Goal: Information Seeking & Learning: Learn about a topic

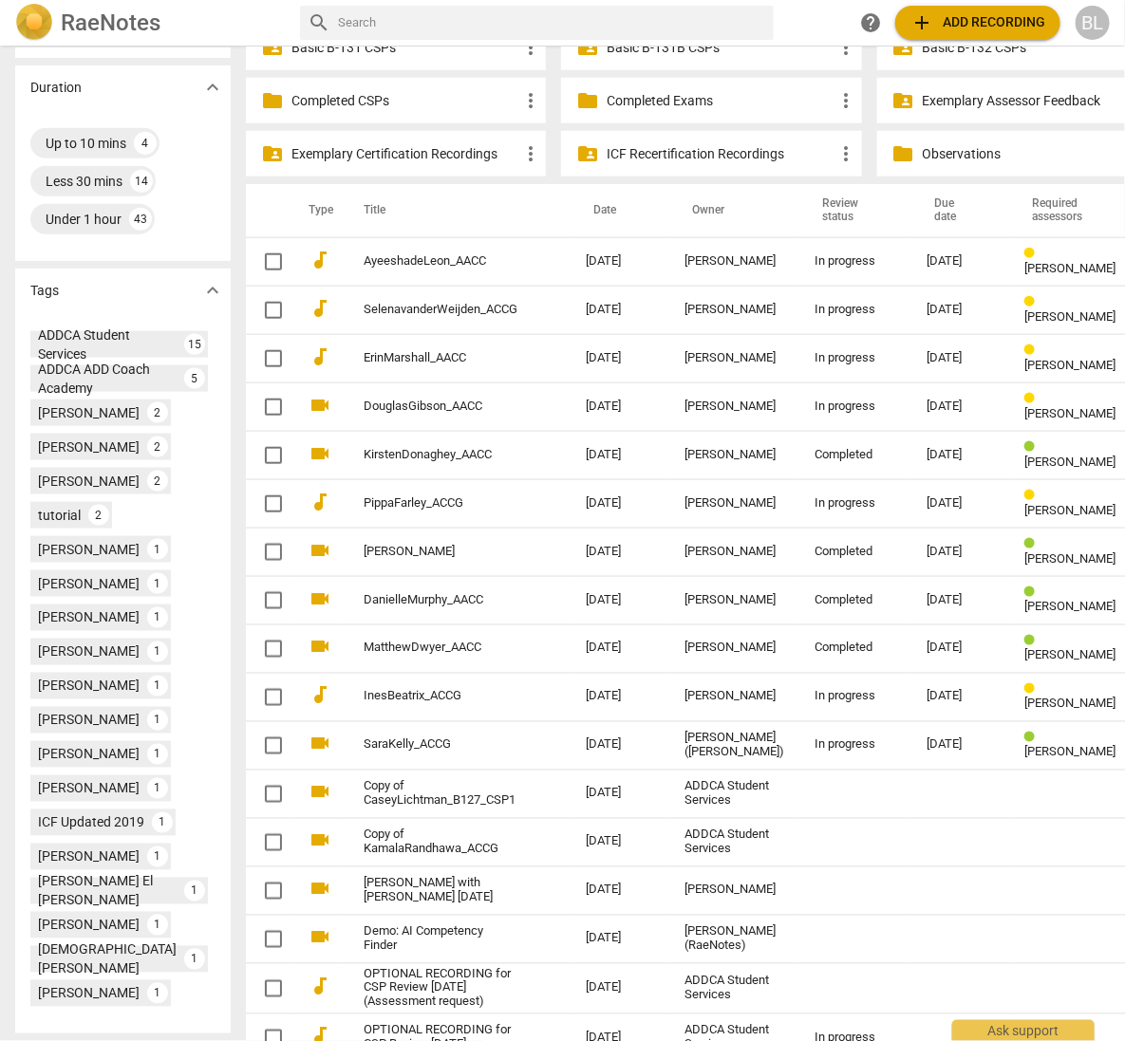
scroll to position [613, 0]
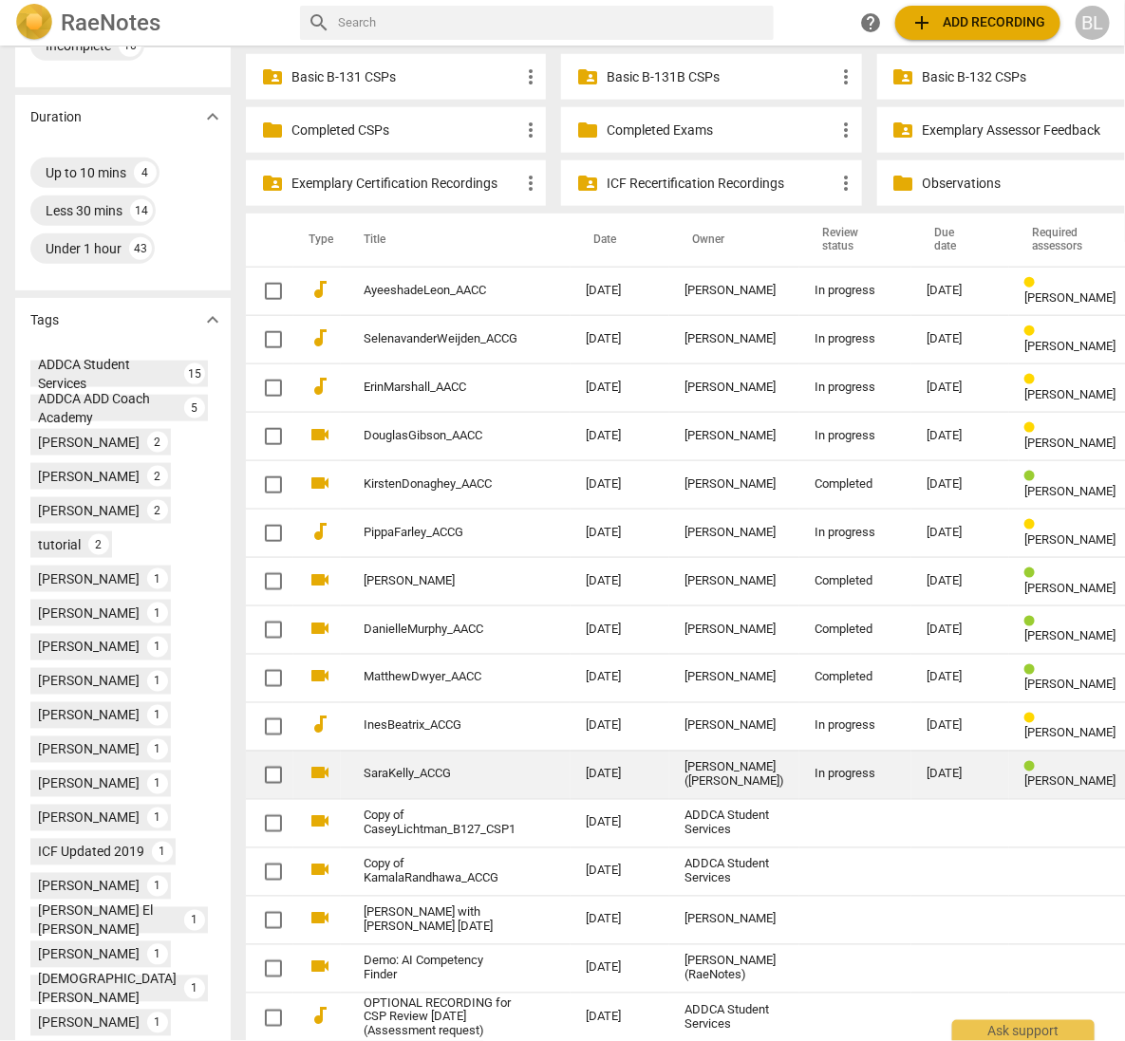
click at [684, 762] on div "[PERSON_NAME] ([PERSON_NAME])" at bounding box center [734, 775] width 100 height 28
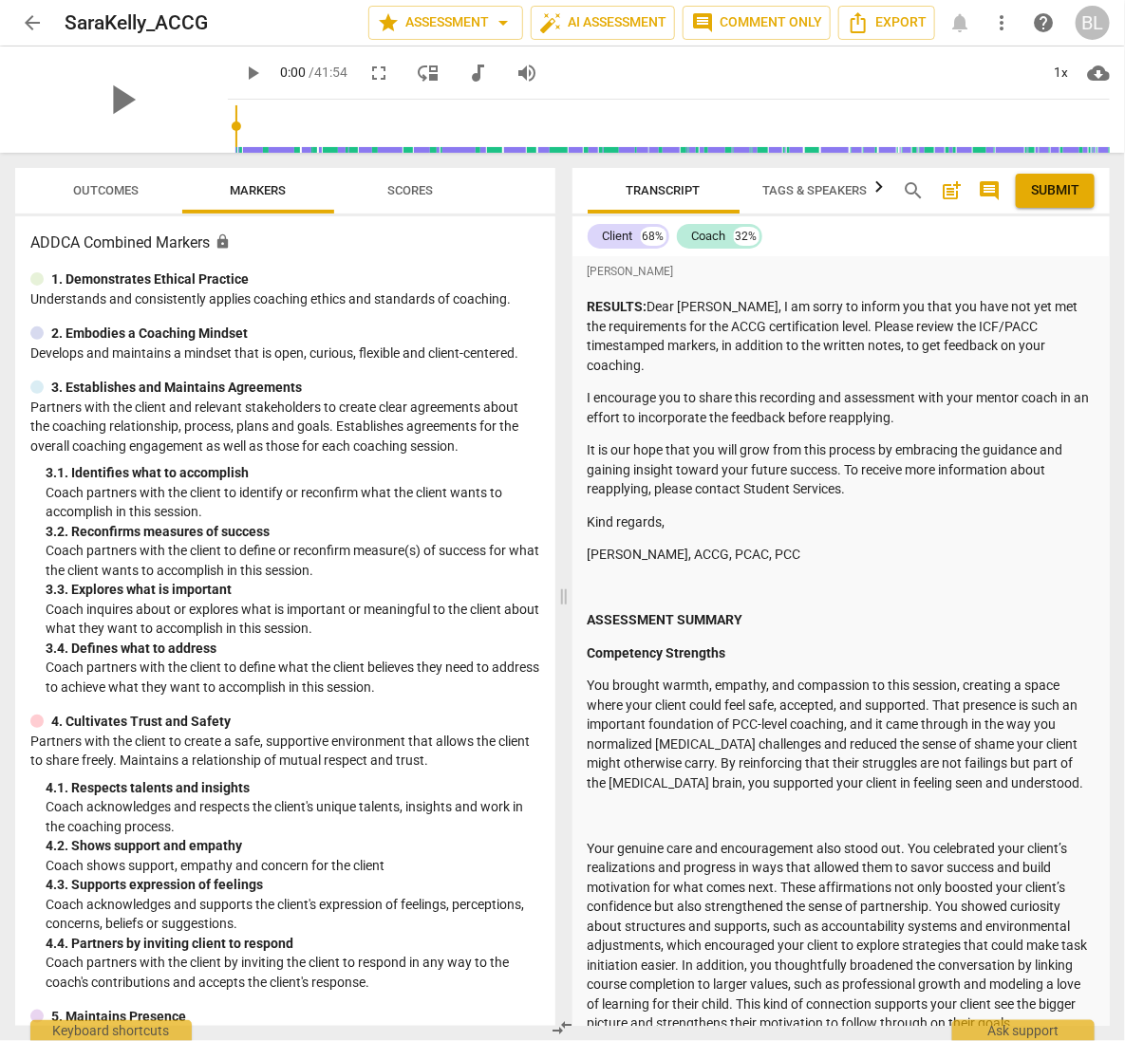
click at [1055, 190] on span "Submit" at bounding box center [1055, 190] width 48 height 19
click at [35, 19] on span "arrow_back" at bounding box center [32, 22] width 23 height 23
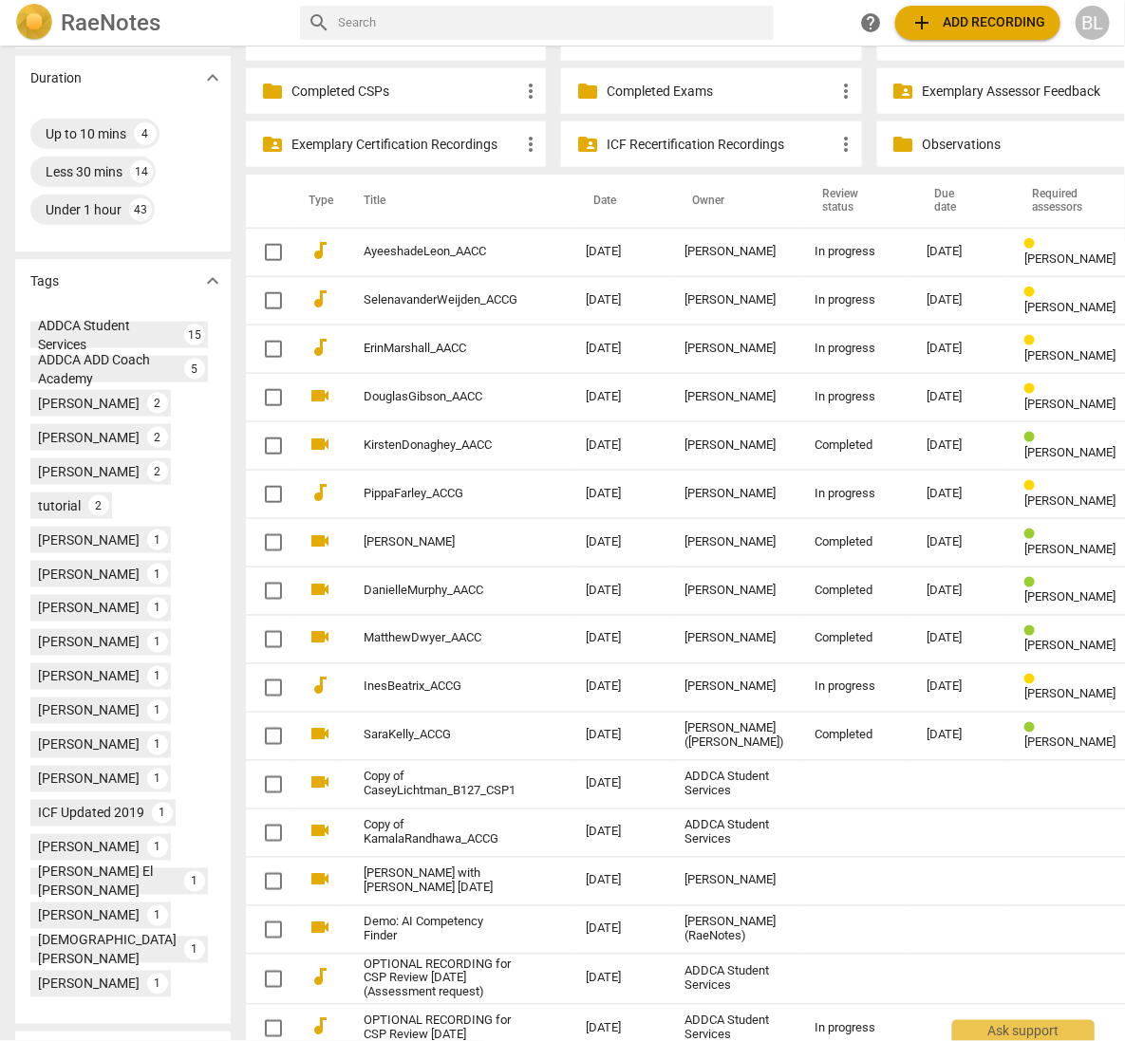
scroll to position [655, 0]
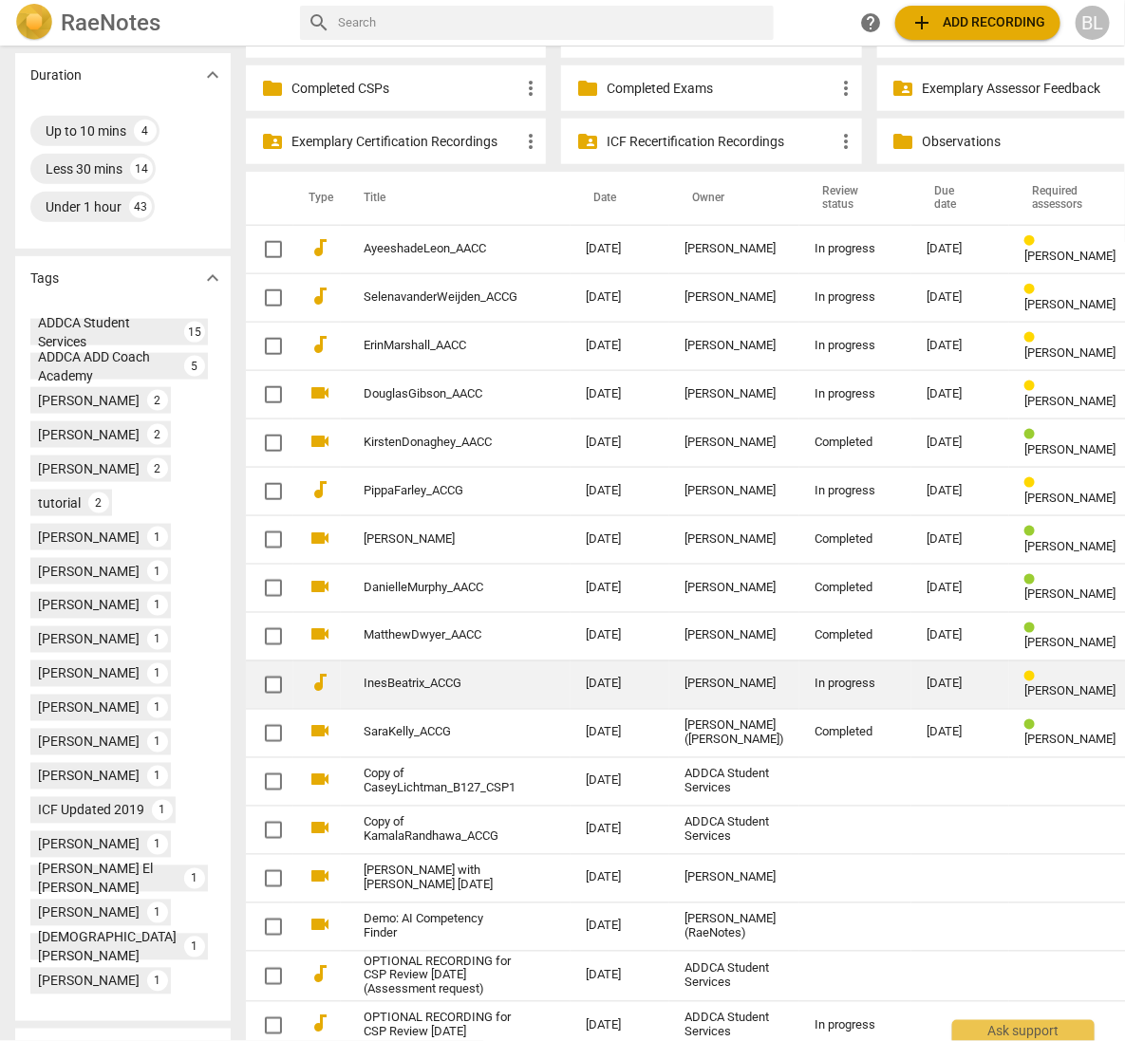
click at [1024, 684] on span "[PERSON_NAME]" at bounding box center [1069, 691] width 91 height 14
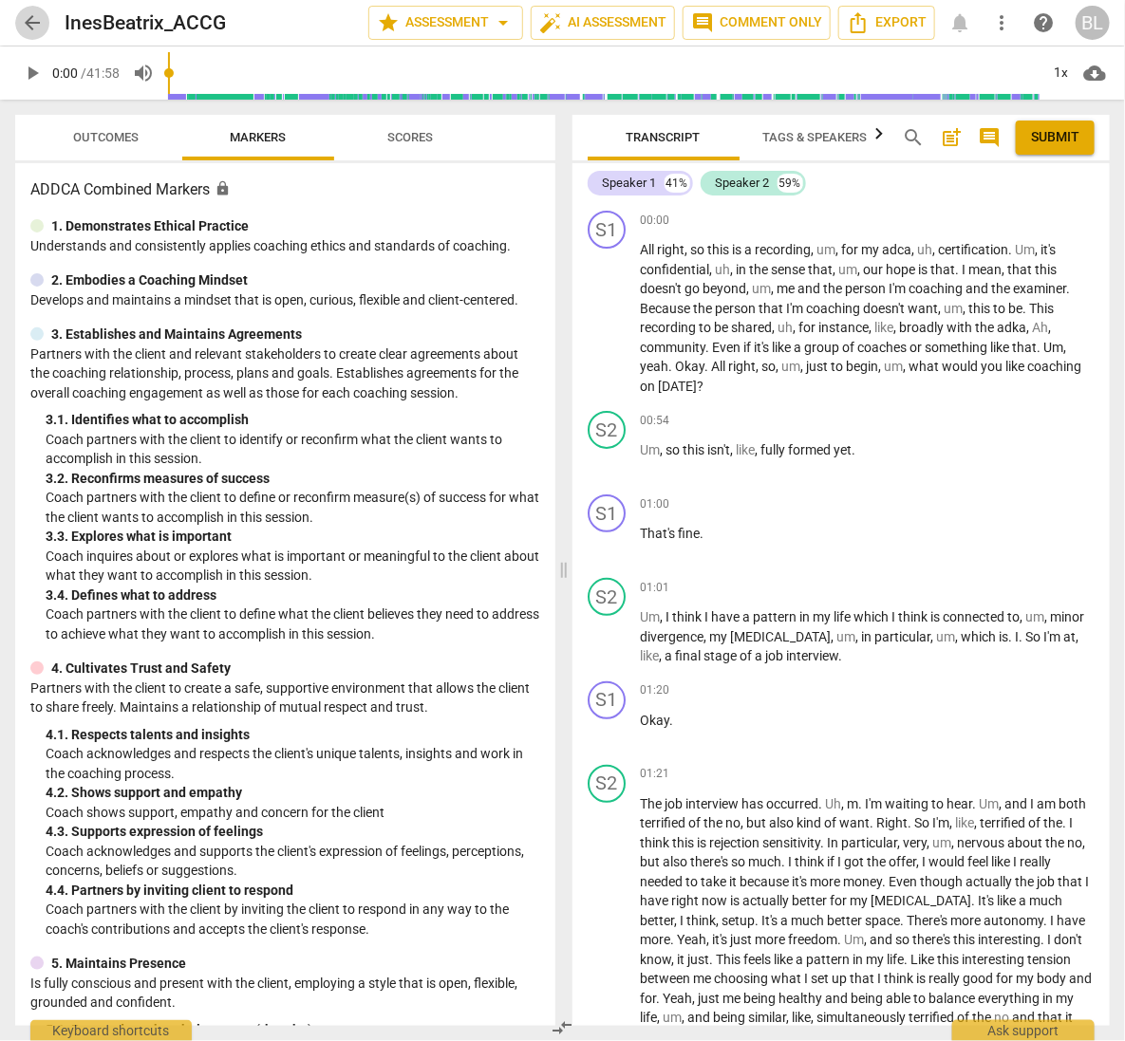
click at [34, 25] on span "arrow_back" at bounding box center [32, 22] width 23 height 23
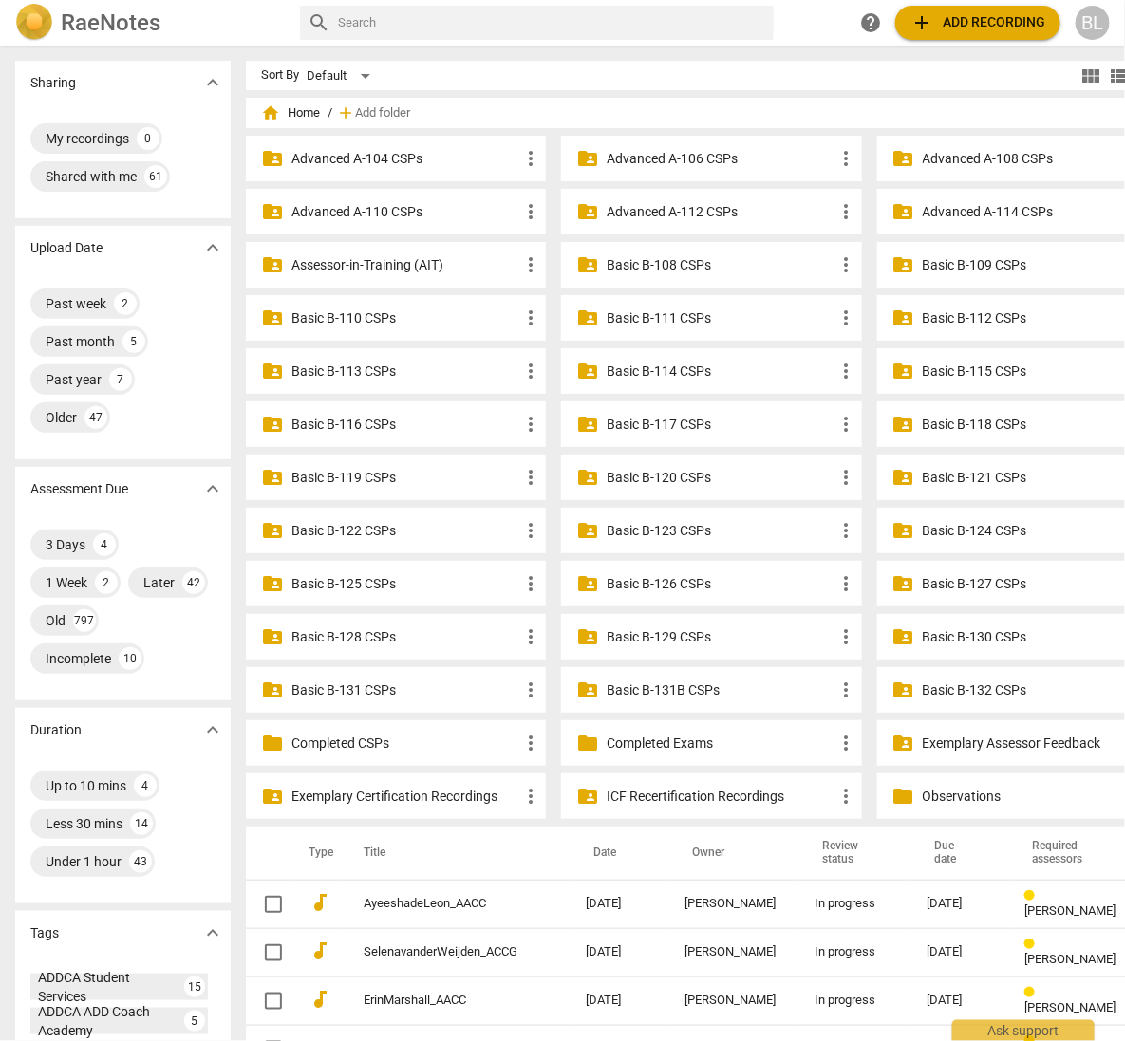
click at [607, 688] on p "Basic B-131B CSPs" at bounding box center [721, 691] width 228 height 20
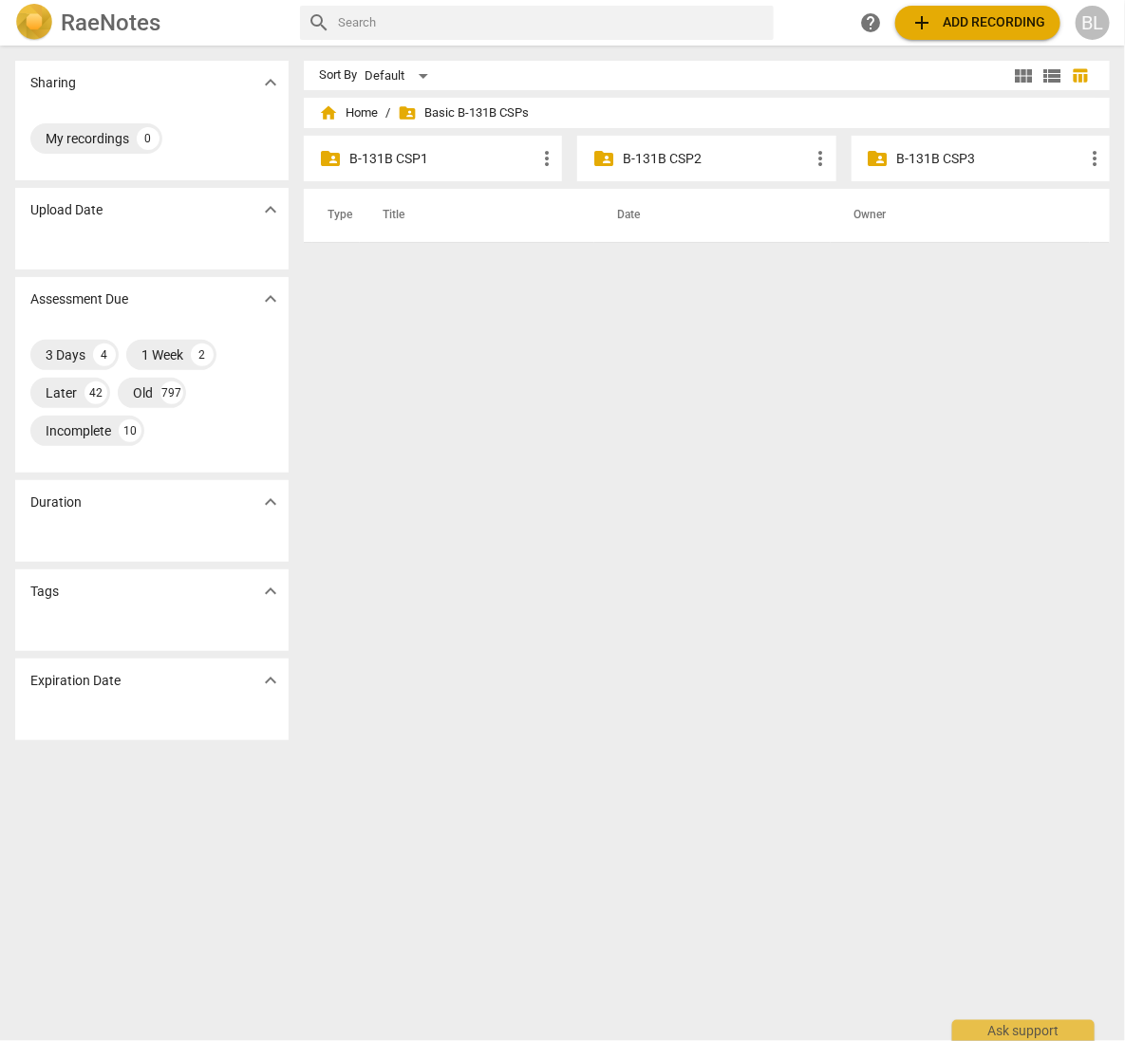
click at [410, 159] on p "B-131B CSP1" at bounding box center [442, 159] width 186 height 20
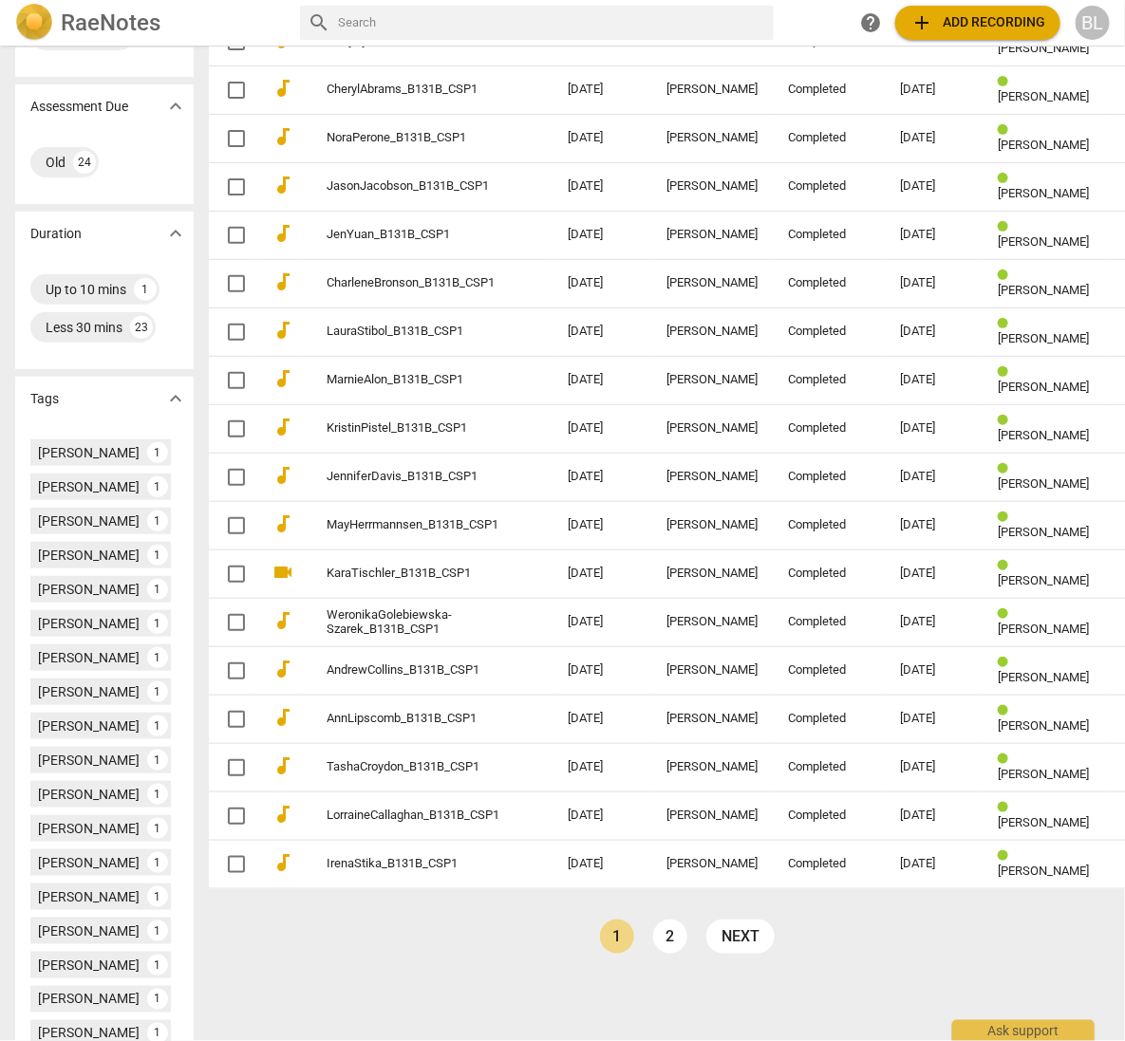
scroll to position [271, 0]
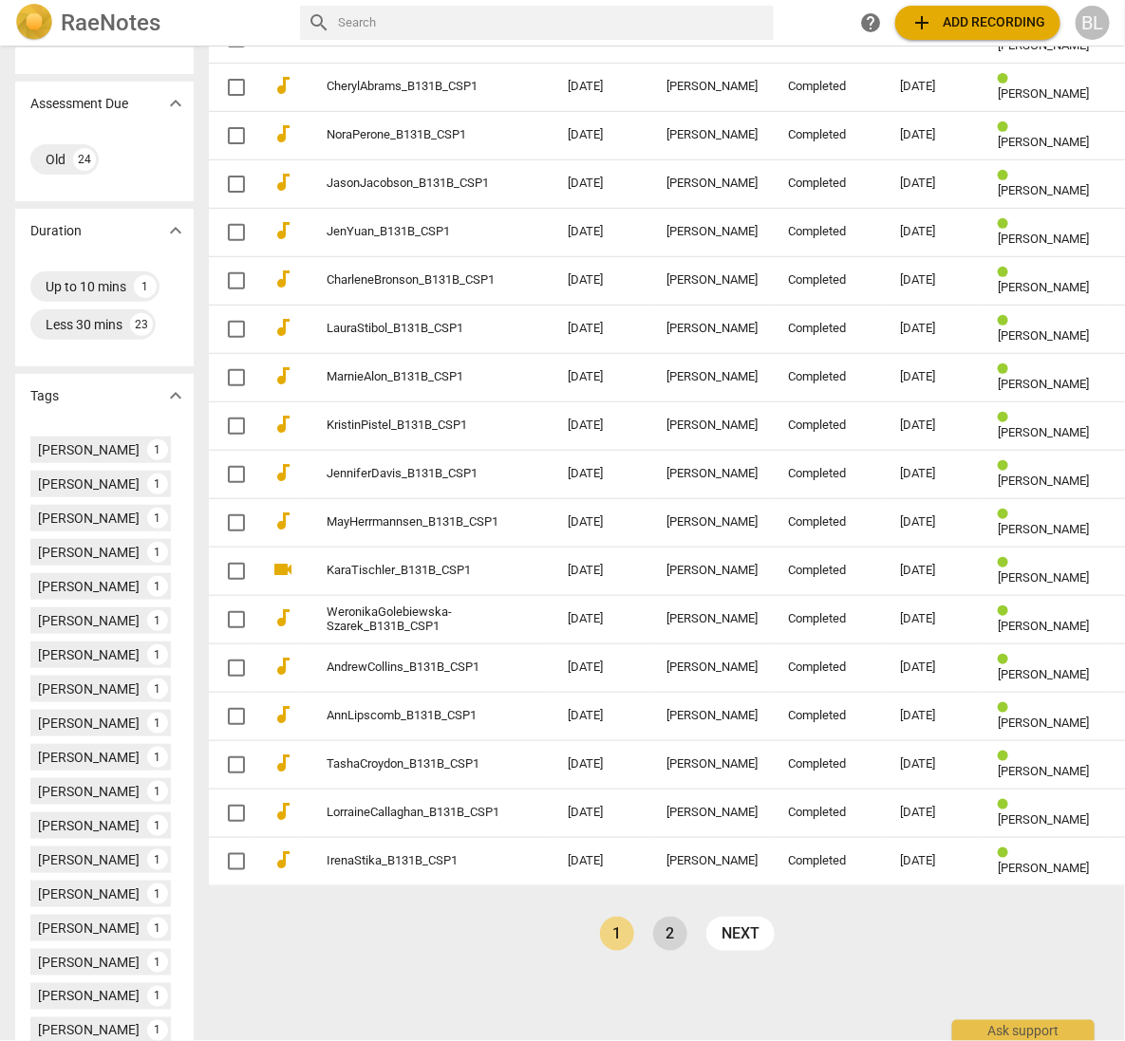
click at [653, 927] on link "2" at bounding box center [670, 934] width 34 height 34
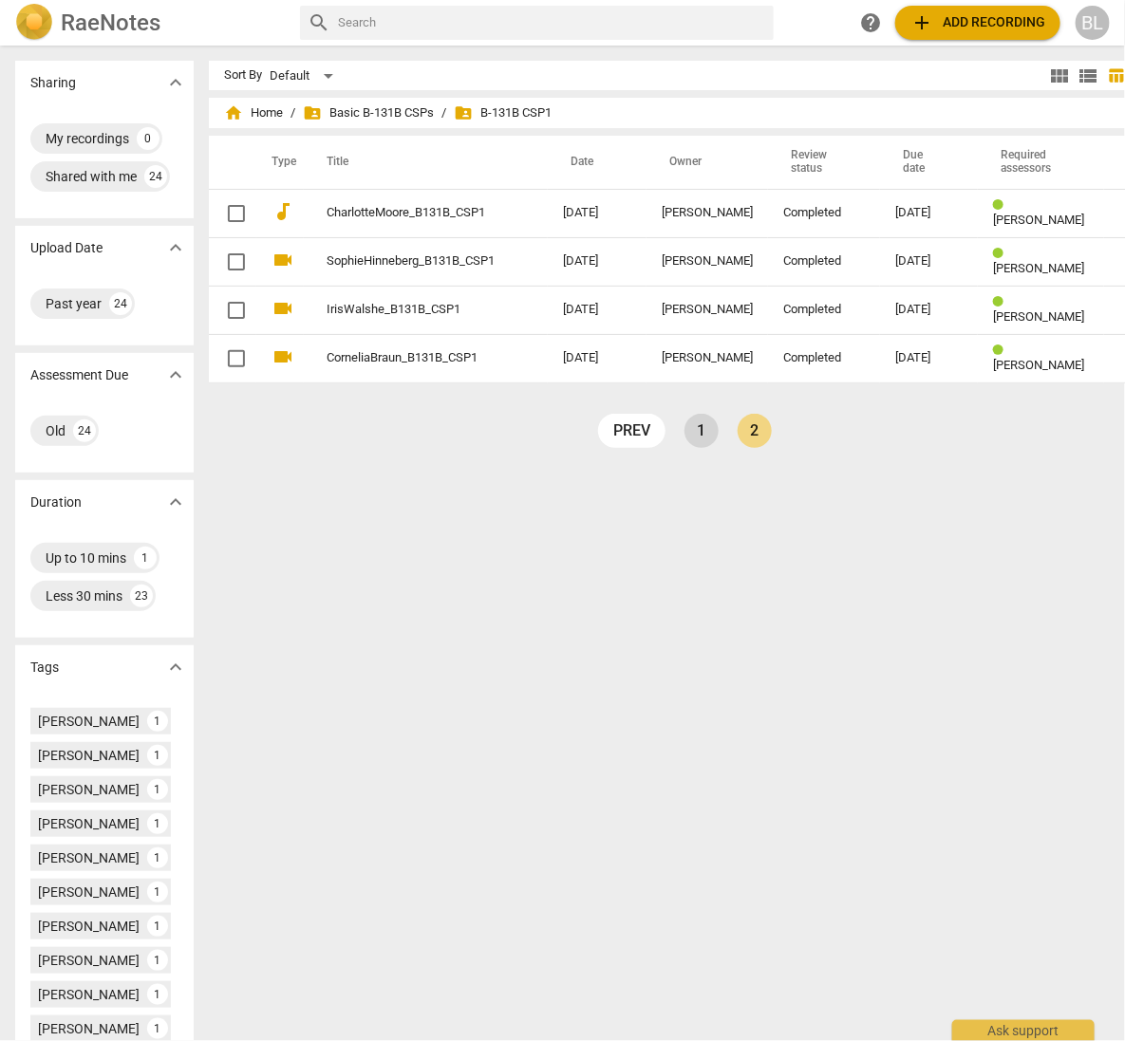
click at [684, 425] on link "1" at bounding box center [701, 431] width 34 height 34
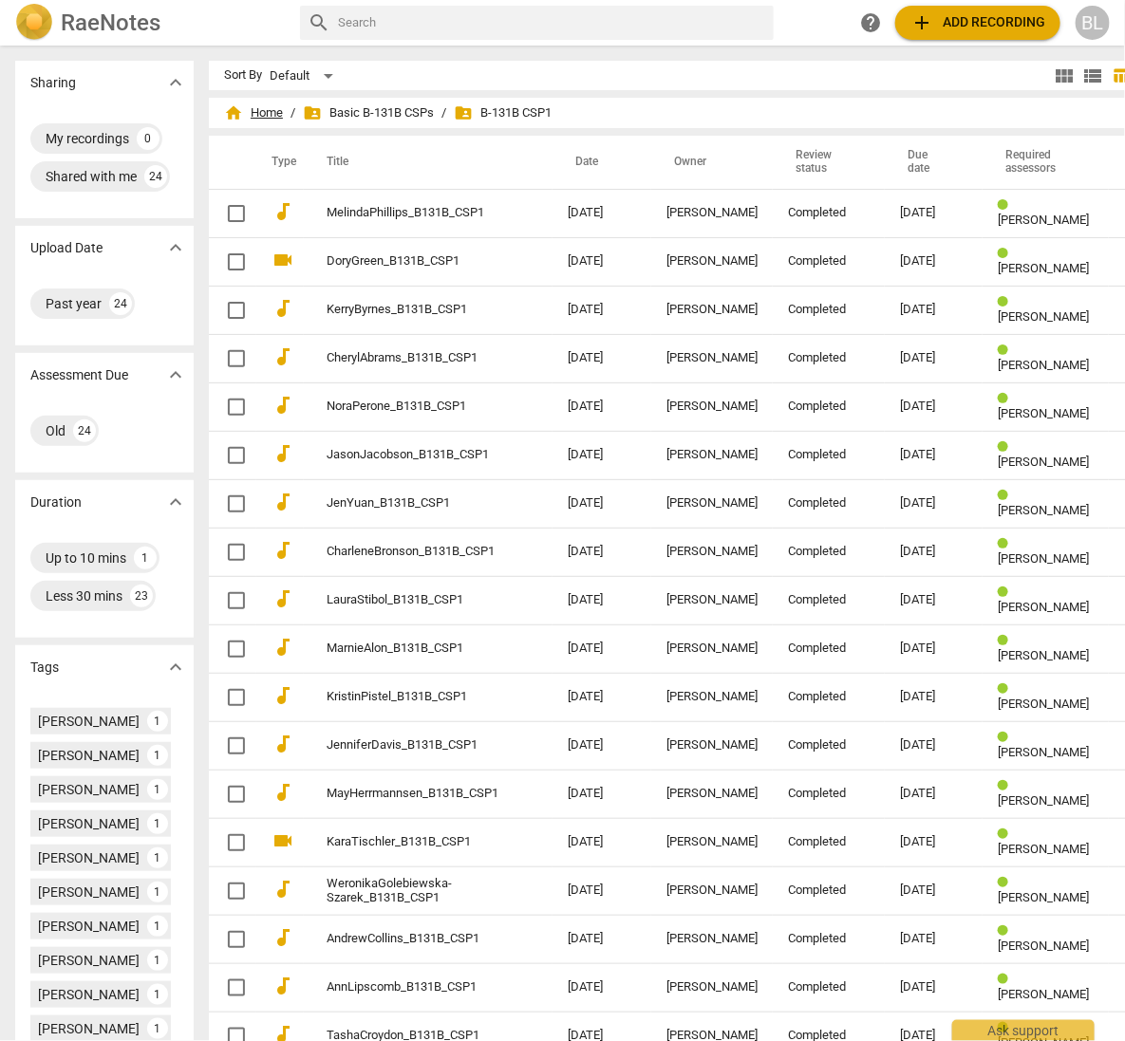
click at [249, 112] on span "home Home" at bounding box center [253, 112] width 59 height 19
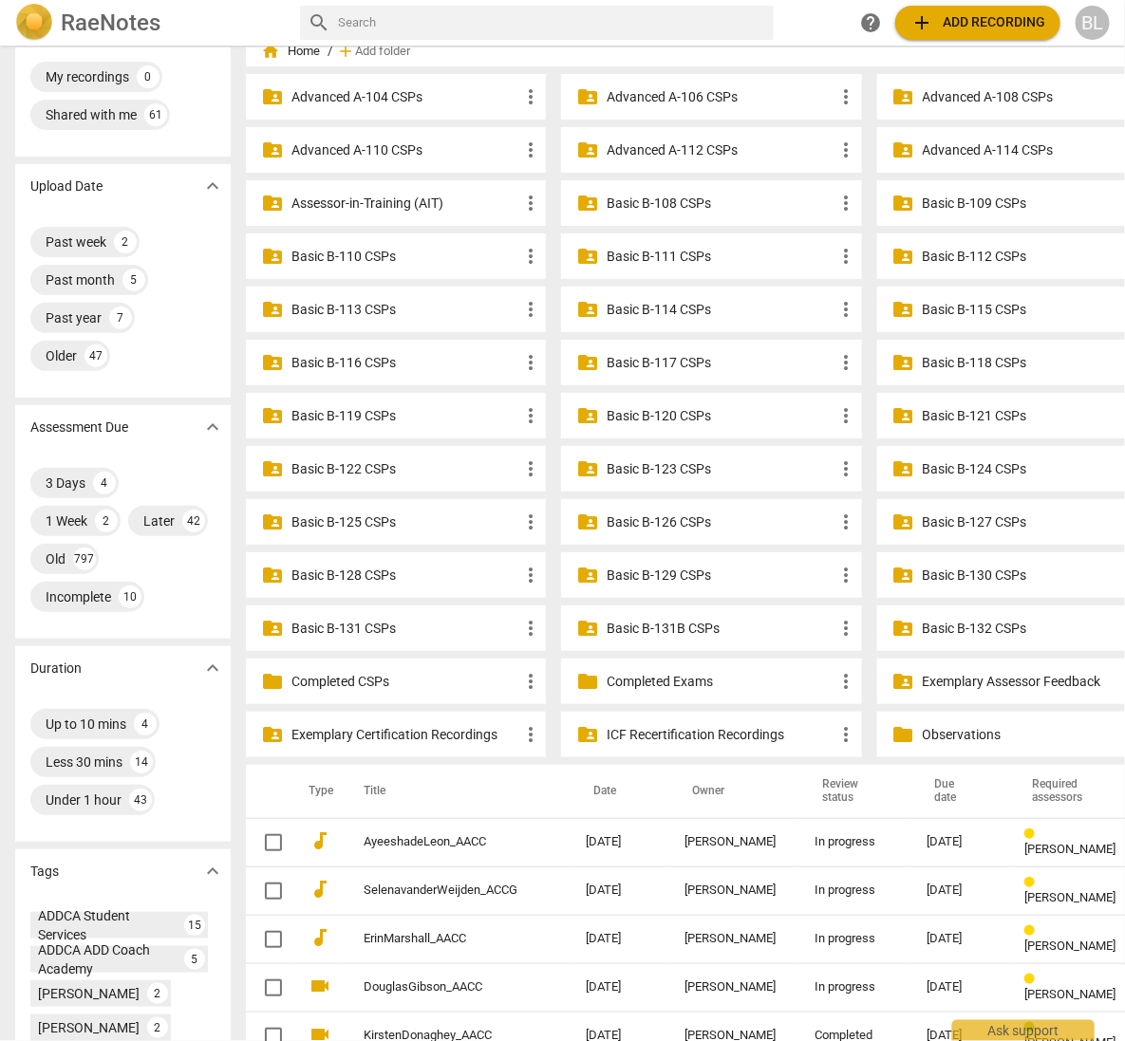
scroll to position [82, 0]
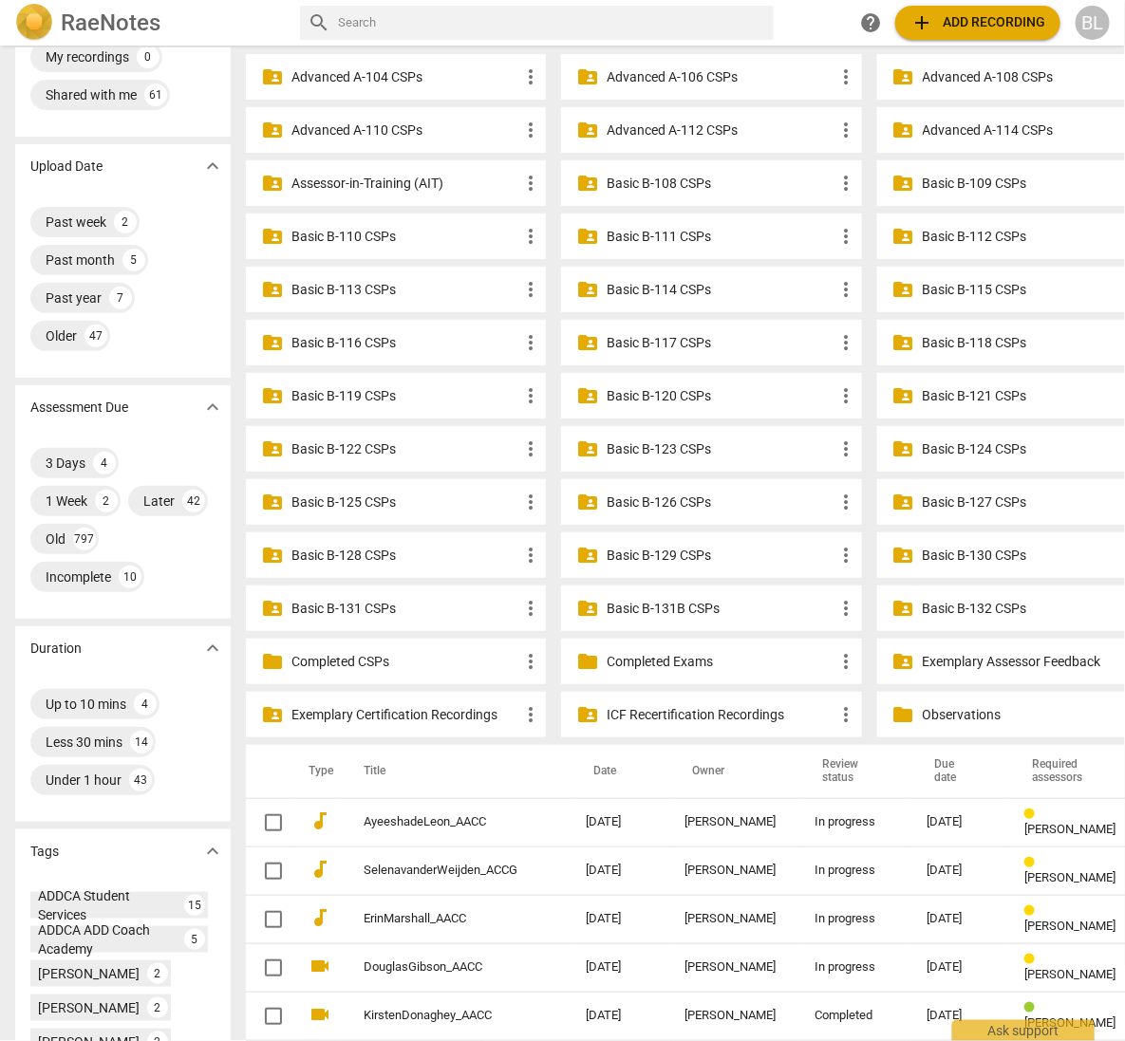
click at [923, 553] on p "Basic B-130 CSPs" at bounding box center [1037, 556] width 228 height 20
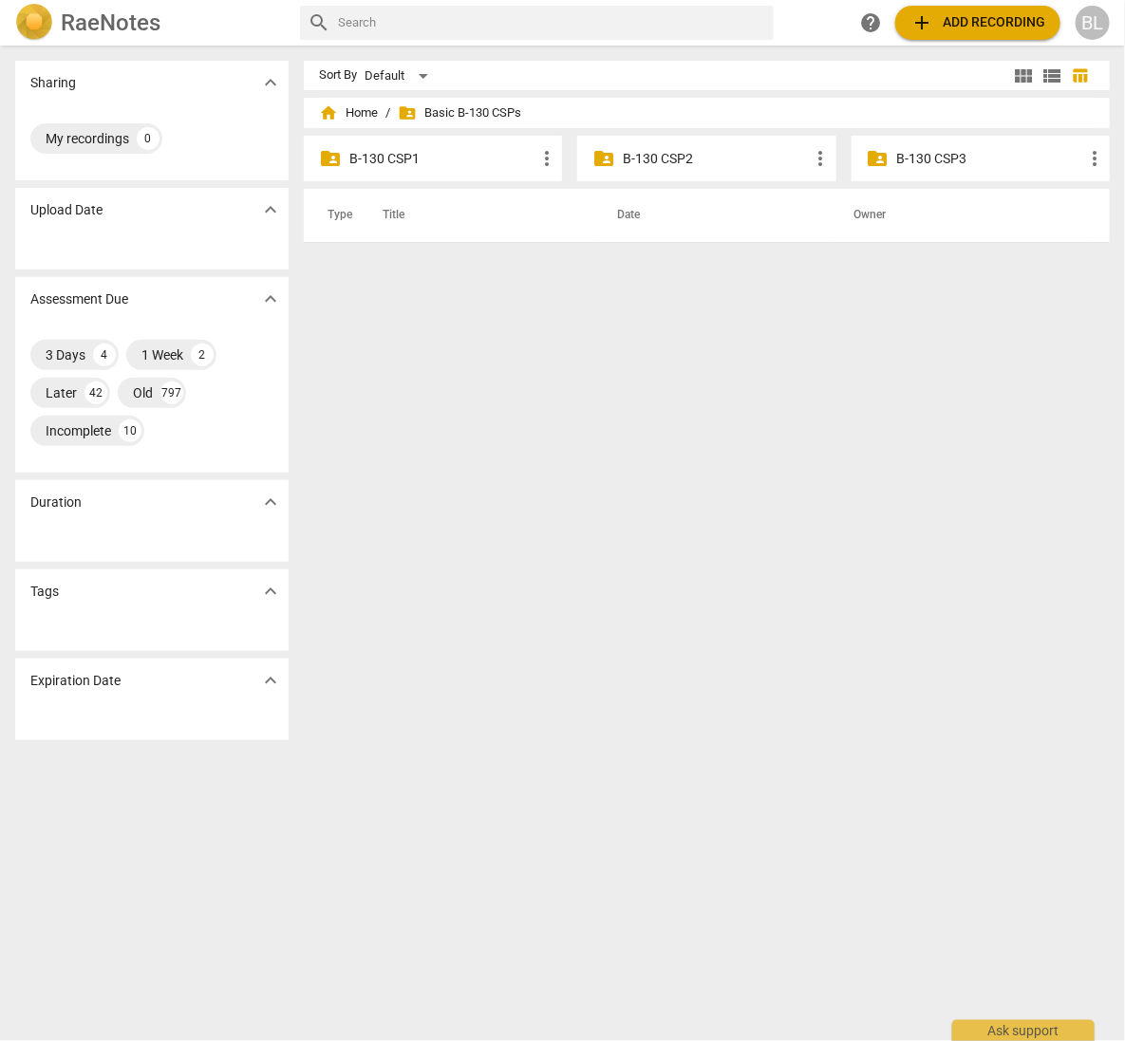
click at [368, 156] on p "B-130 CSP1" at bounding box center [442, 159] width 186 height 20
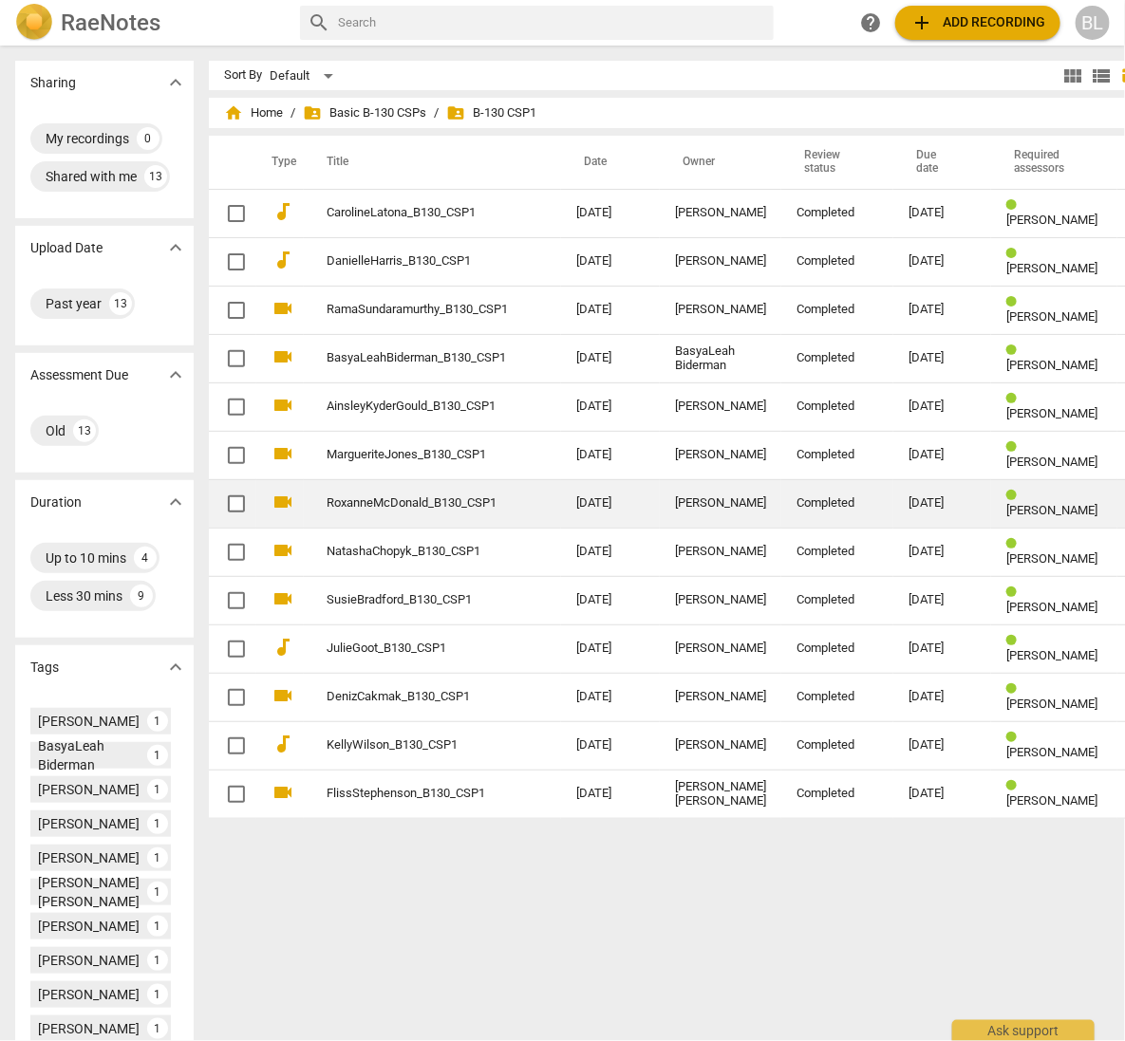
click at [405, 499] on link "RoxanneMcDonald_B130_CSP1" at bounding box center [417, 503] width 181 height 14
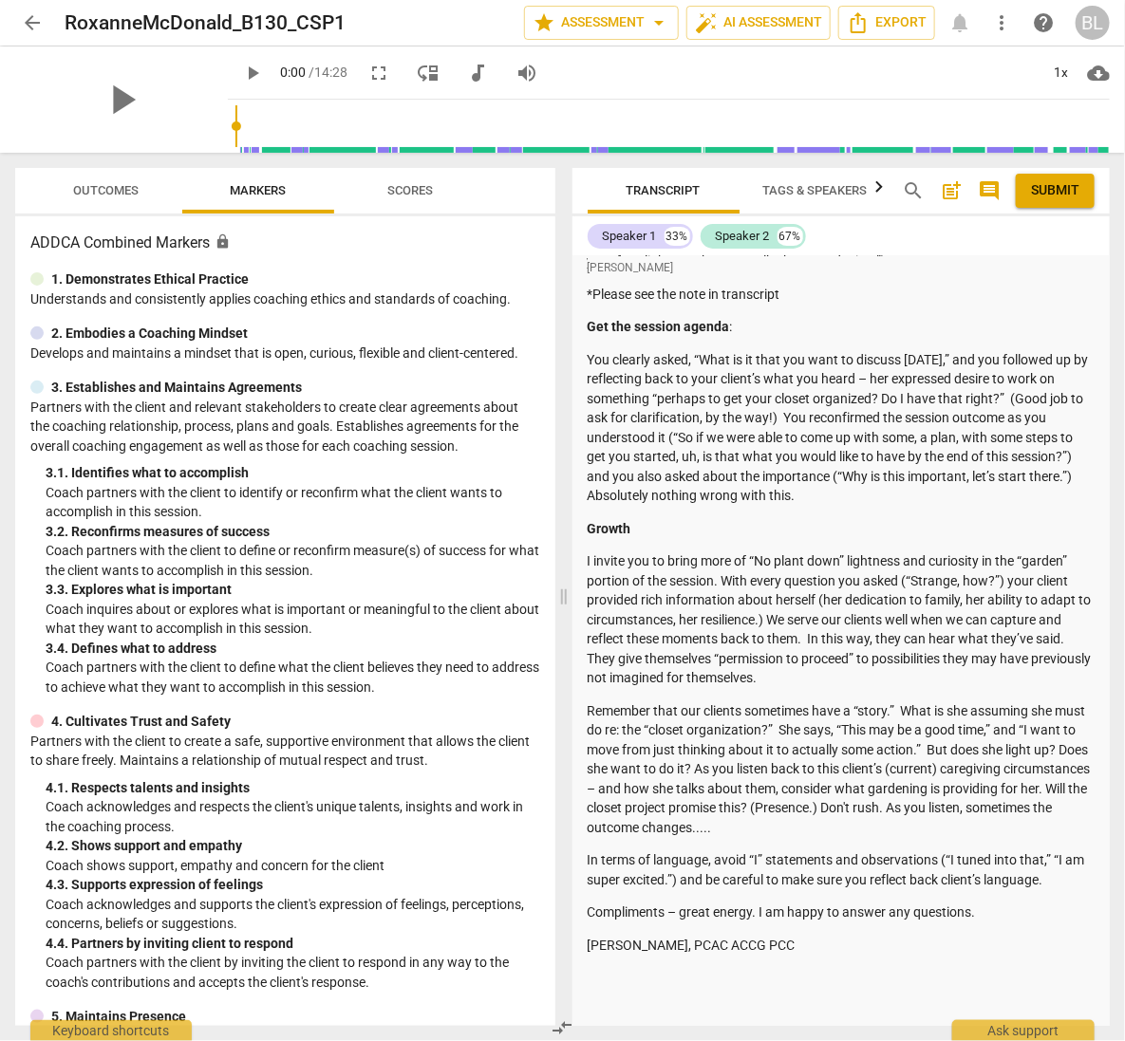
scroll to position [455, 0]
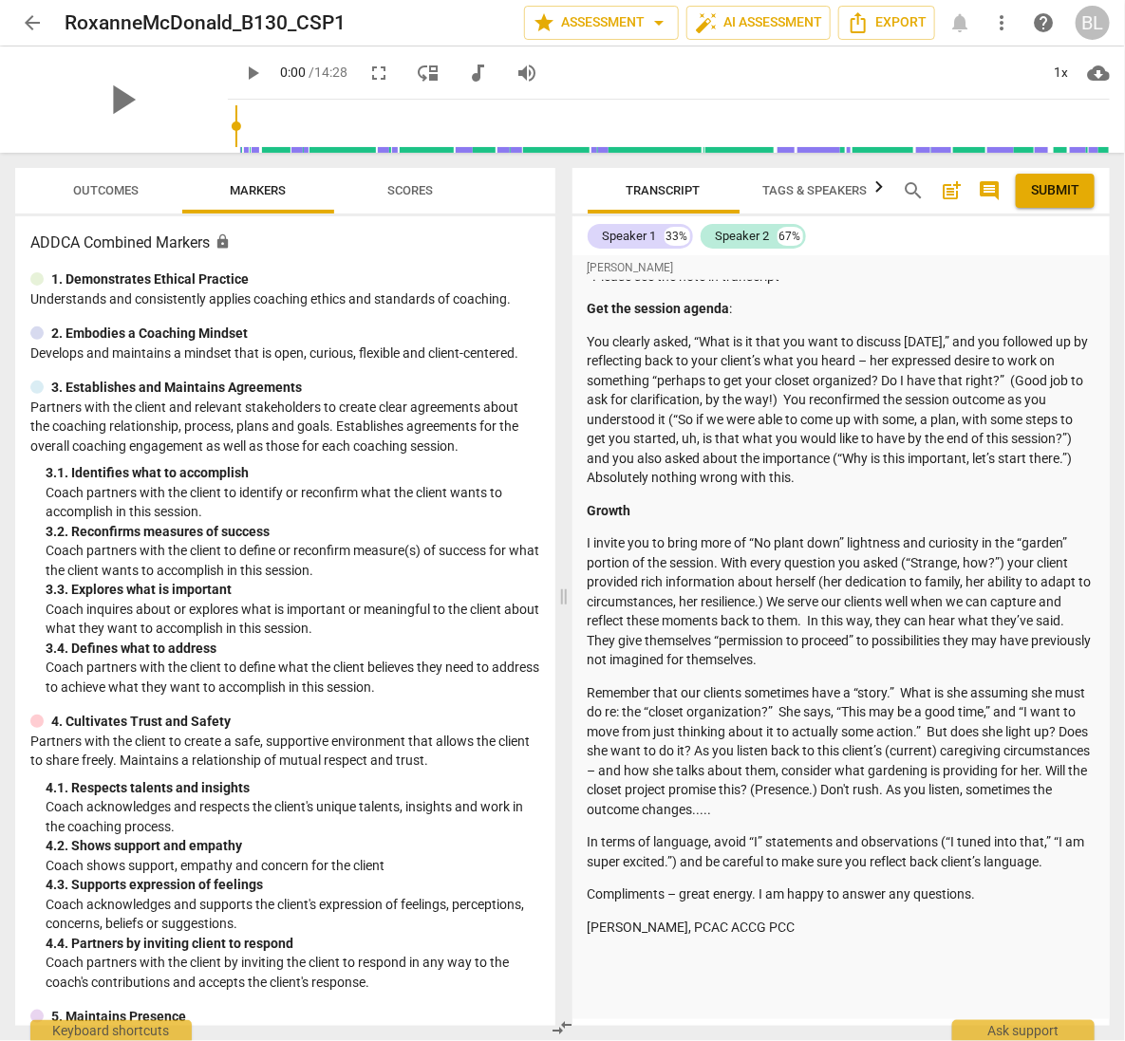
click at [36, 18] on span "arrow_back" at bounding box center [32, 22] width 23 height 23
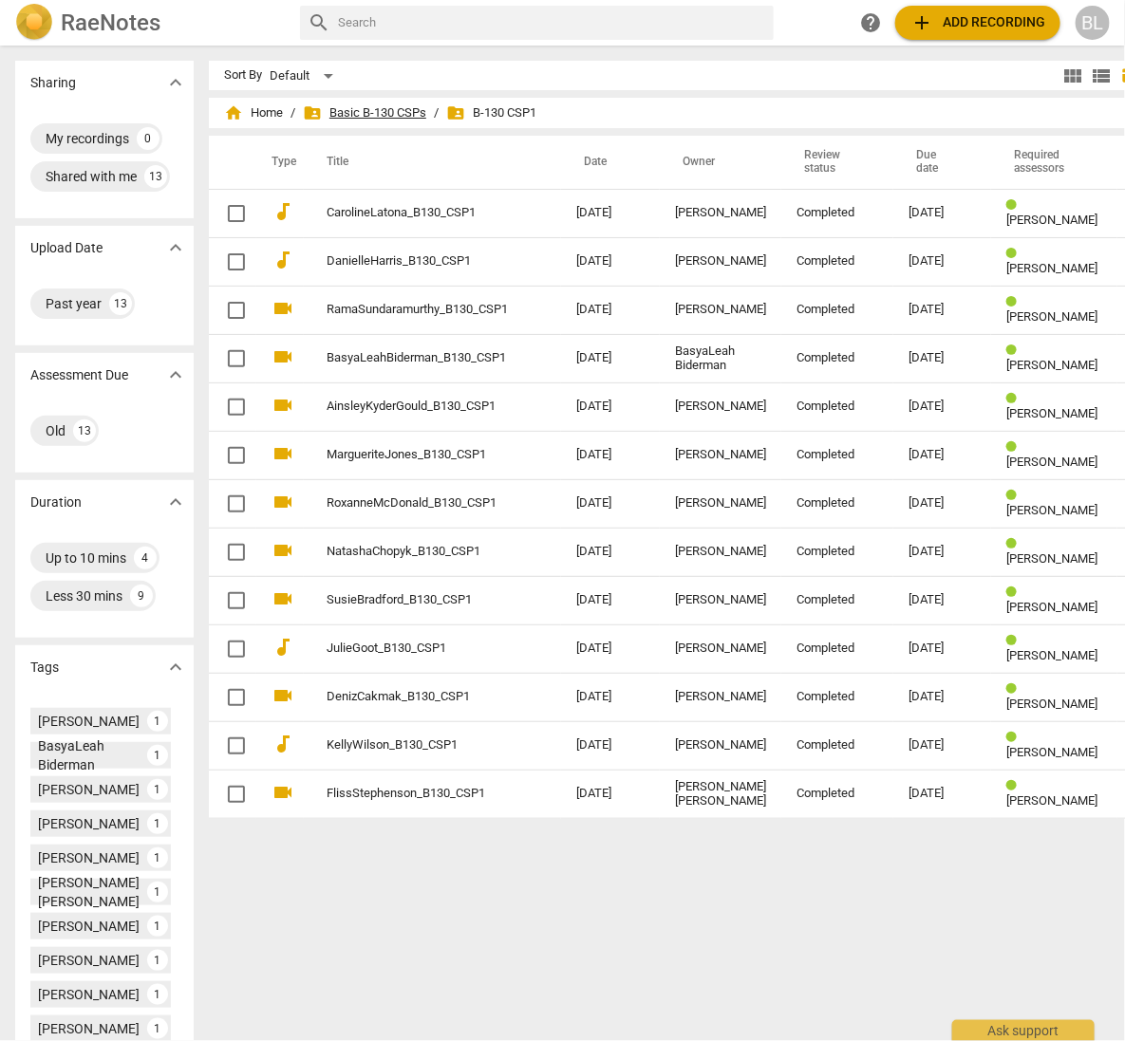
click at [388, 110] on span "folder_shared Basic B-130 CSPs" at bounding box center [364, 112] width 123 height 19
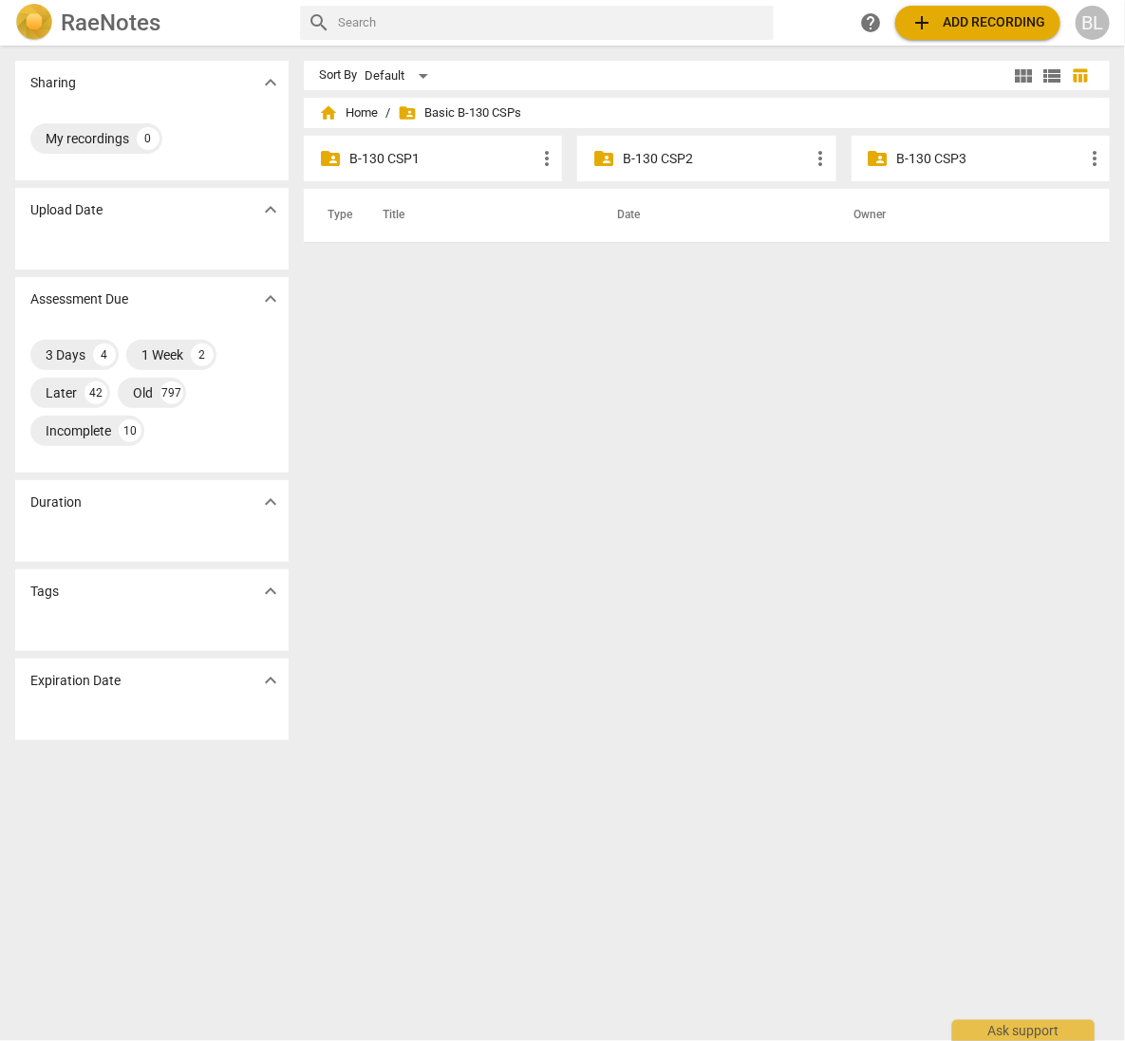
click at [644, 156] on p "B-130 CSP2" at bounding box center [716, 159] width 186 height 20
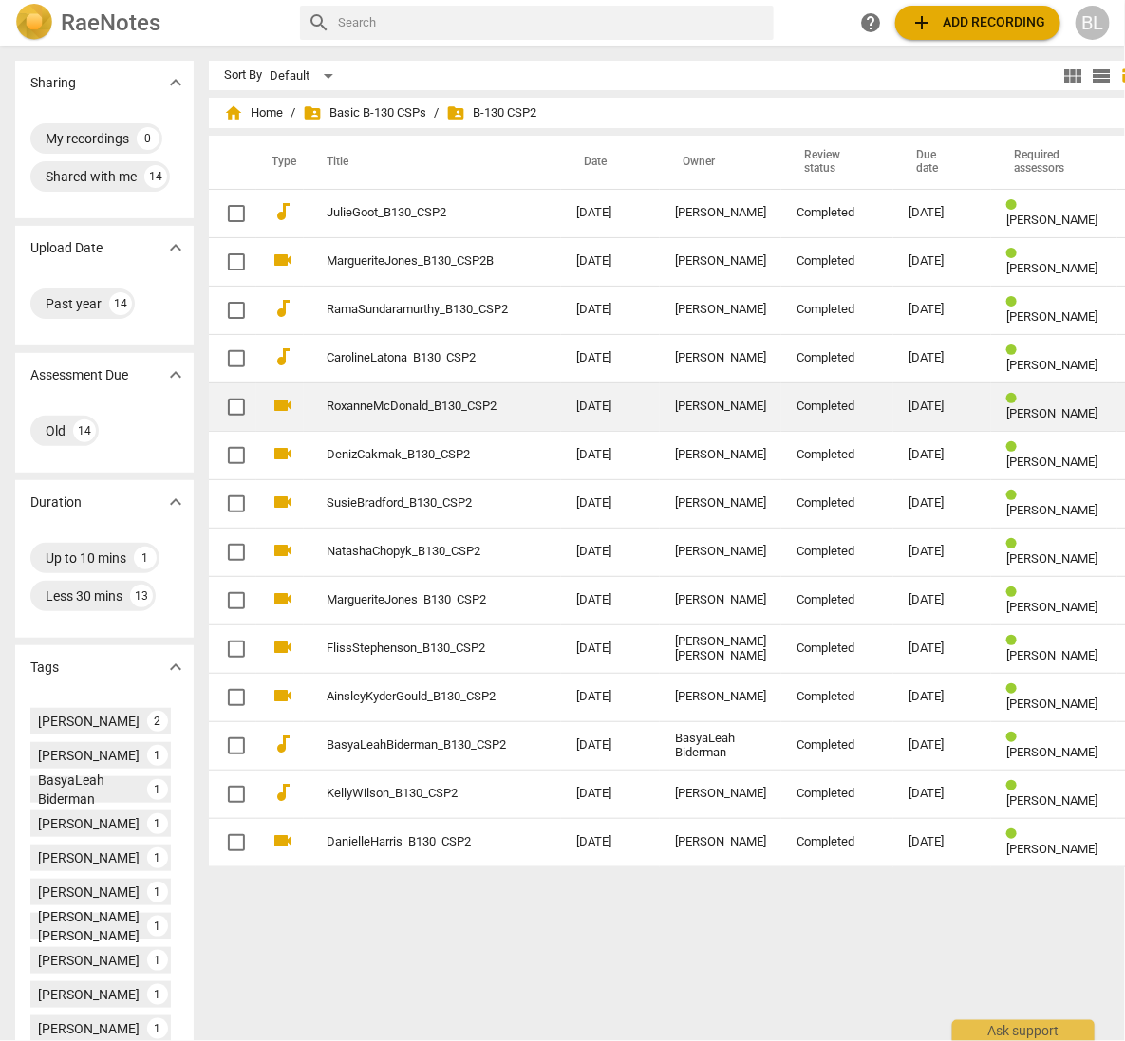
click at [410, 405] on link "RoxanneMcDonald_B130_CSP2" at bounding box center [417, 407] width 181 height 14
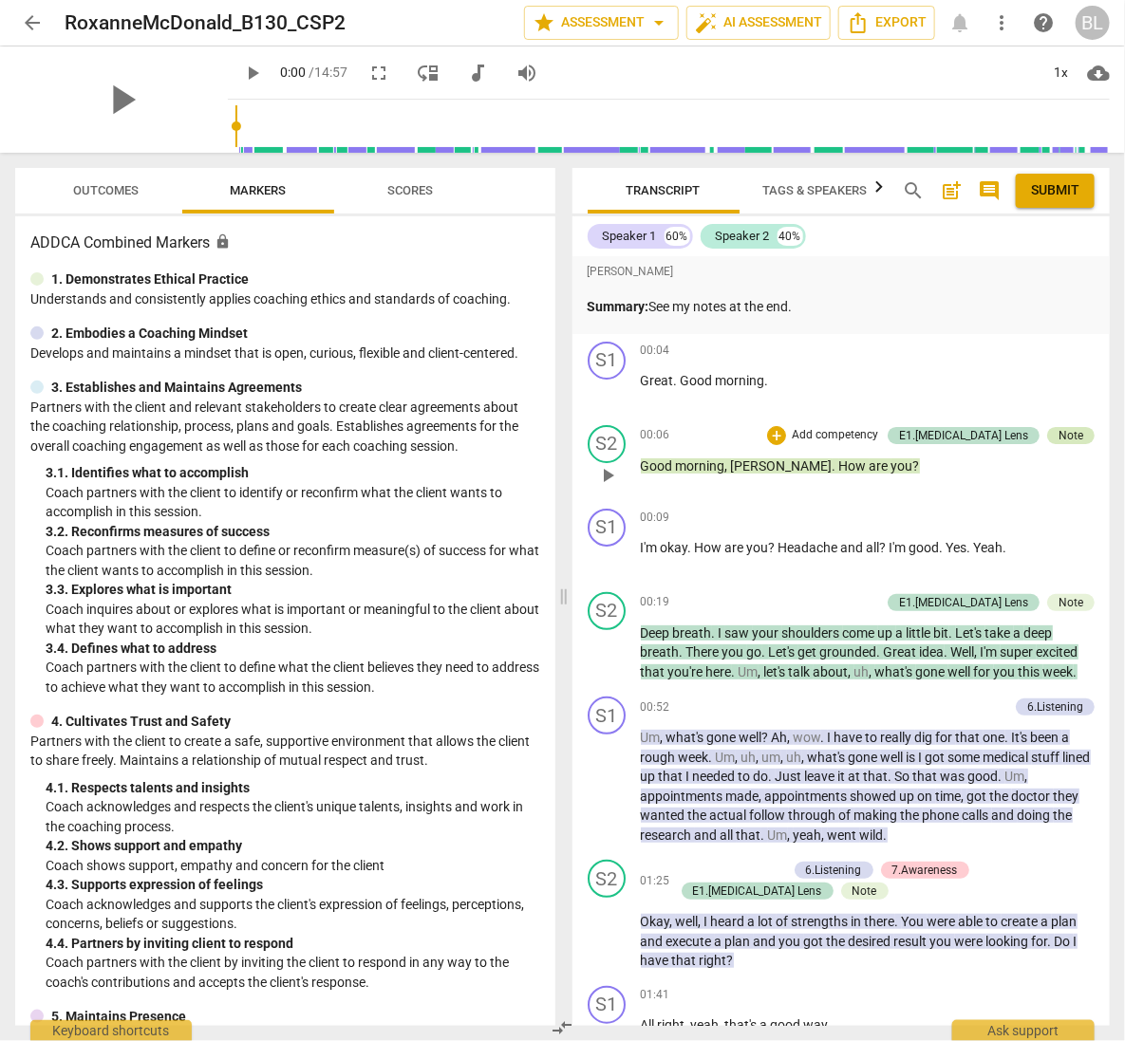
click at [1061, 433] on div "Note" at bounding box center [1070, 435] width 25 height 17
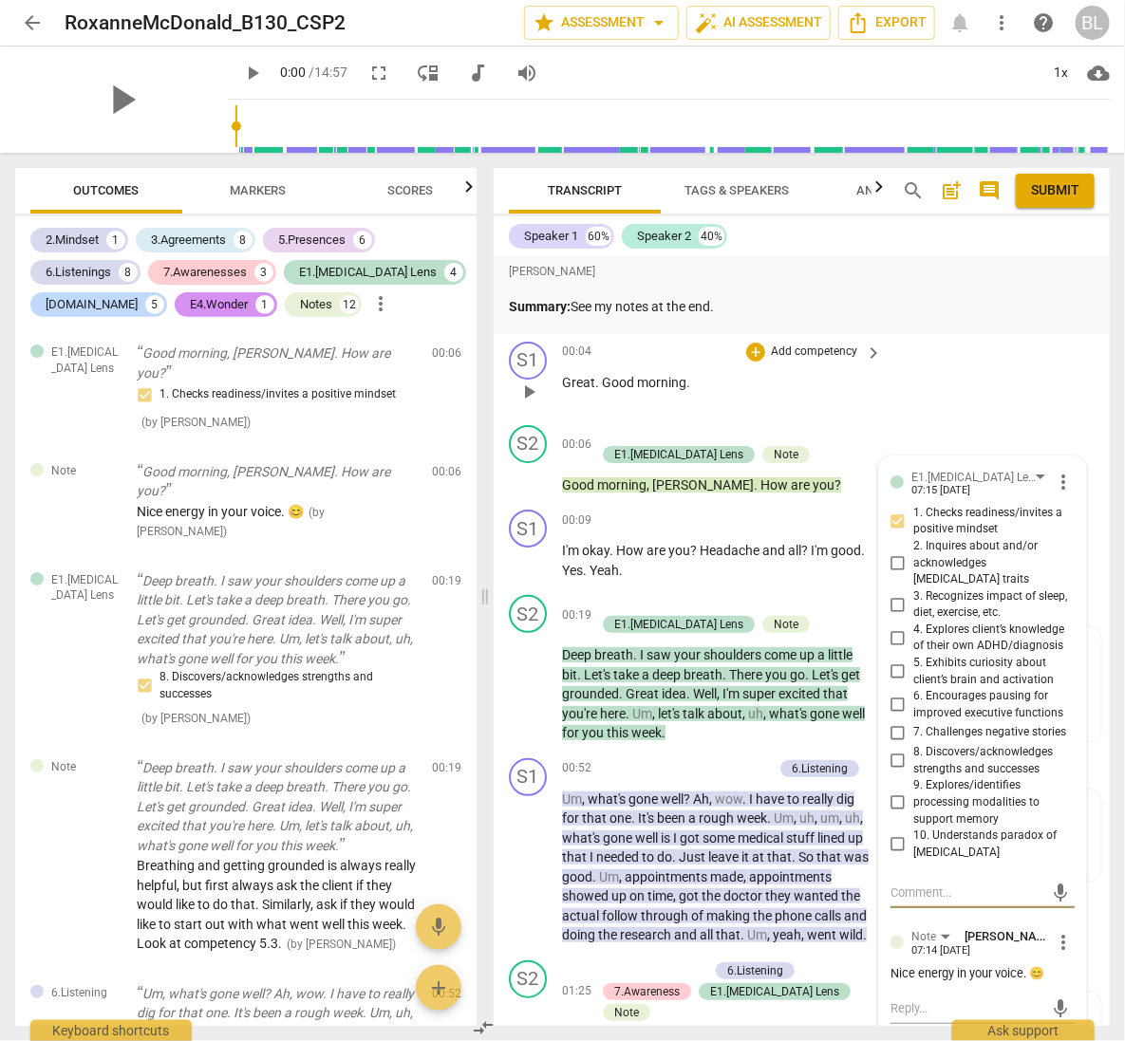
click at [1037, 383] on div "S1 play_arrow pause 00:04 + Add competency keyboard_arrow_right Great . Good mo…" at bounding box center [802, 376] width 616 height 84
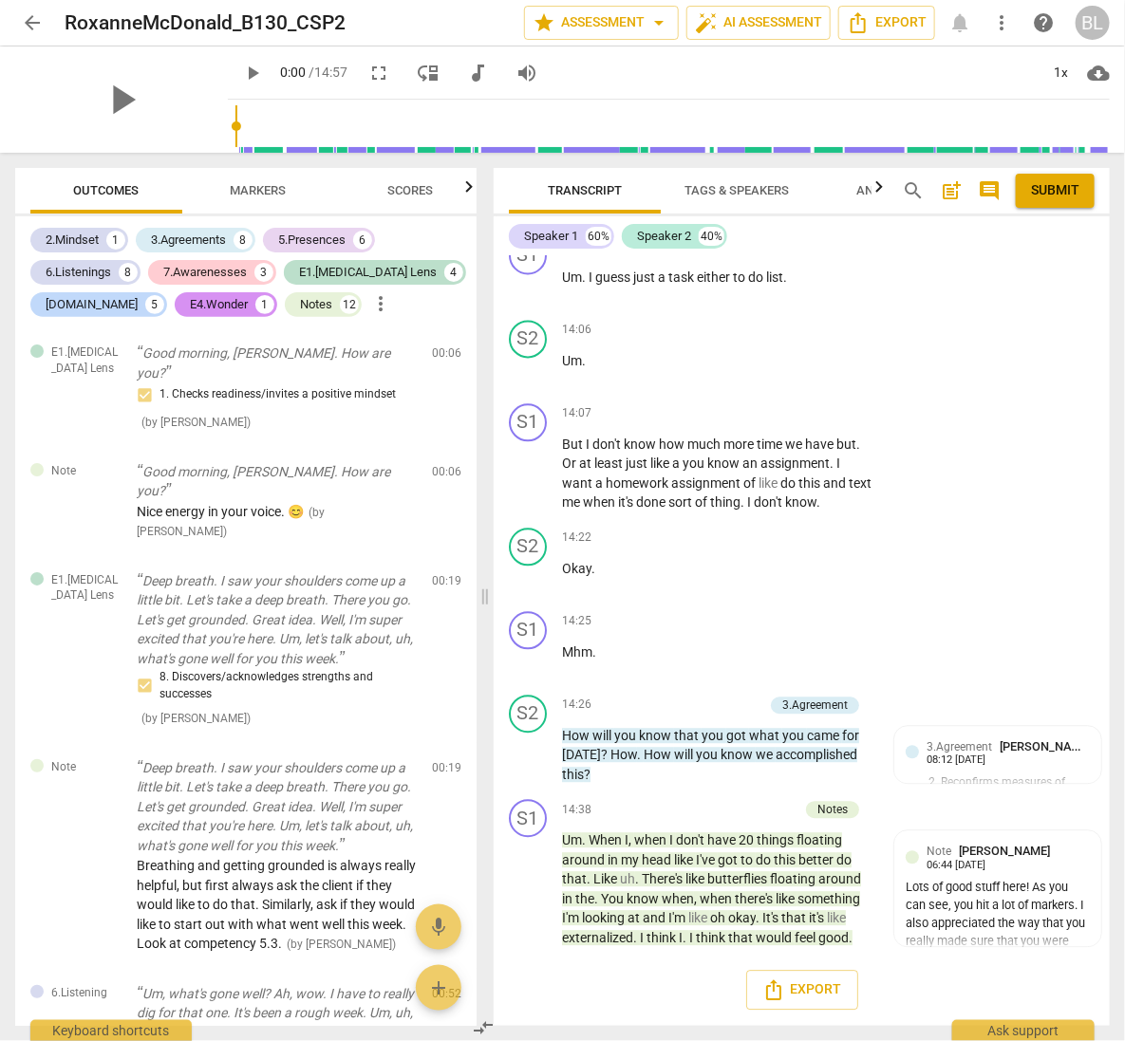
scroll to position [6158, 0]
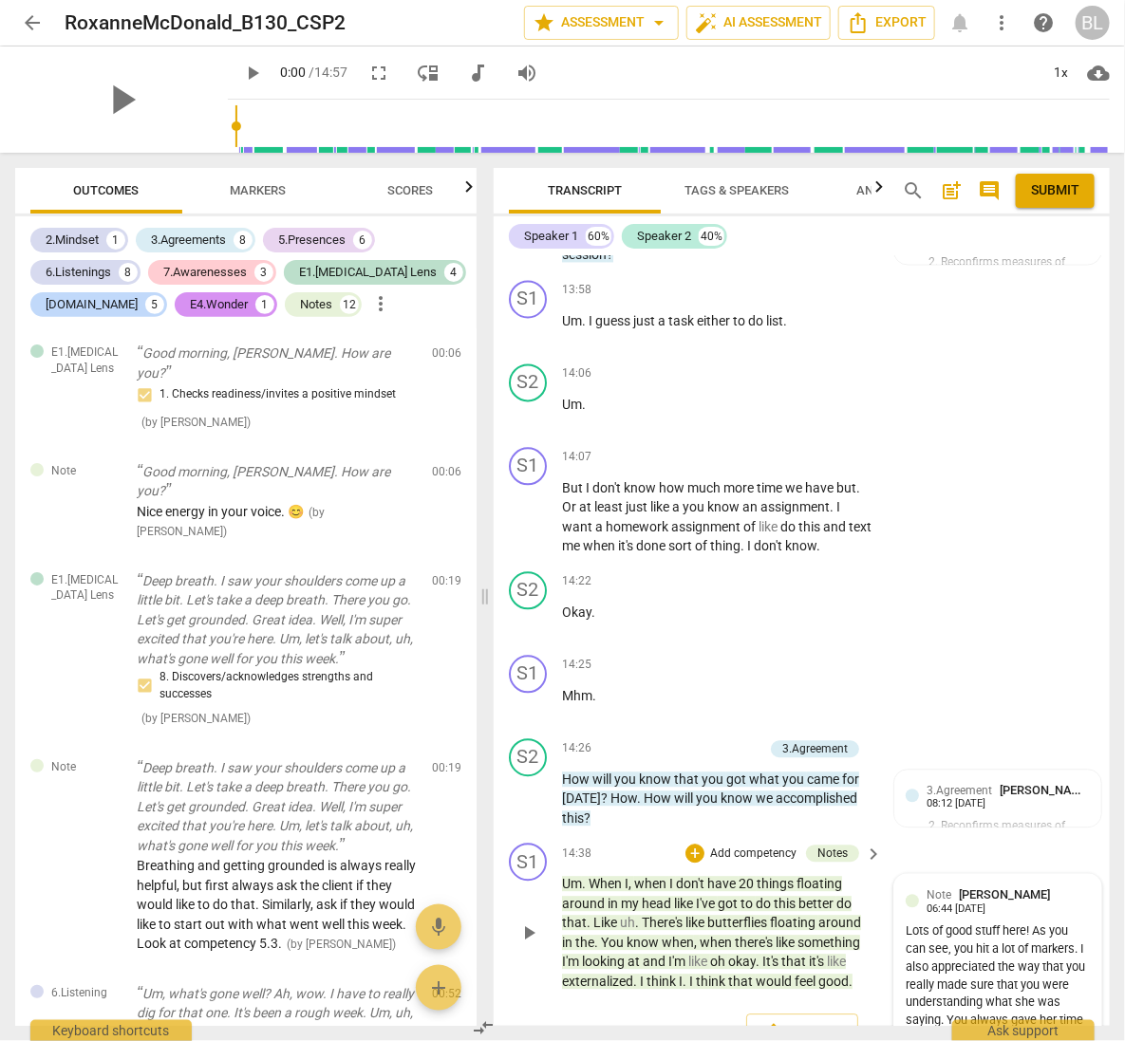
click at [1003, 924] on div "Lots of good stuff here! As you can see, you hit a lot of markers. I also appre…" at bounding box center [997, 1057] width 184 height 267
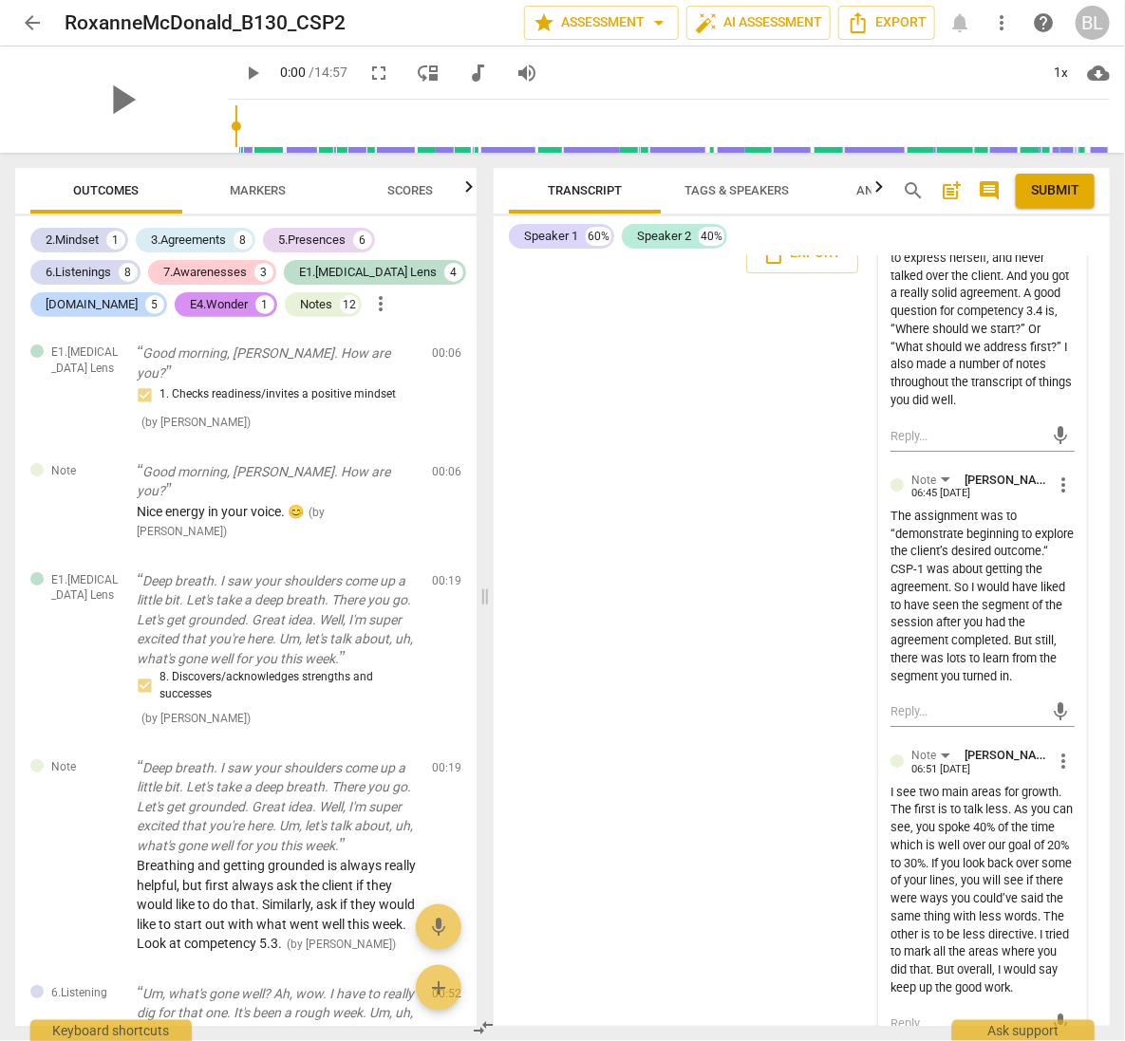
scroll to position [6938, 0]
click at [35, 18] on span "arrow_back" at bounding box center [32, 22] width 23 height 23
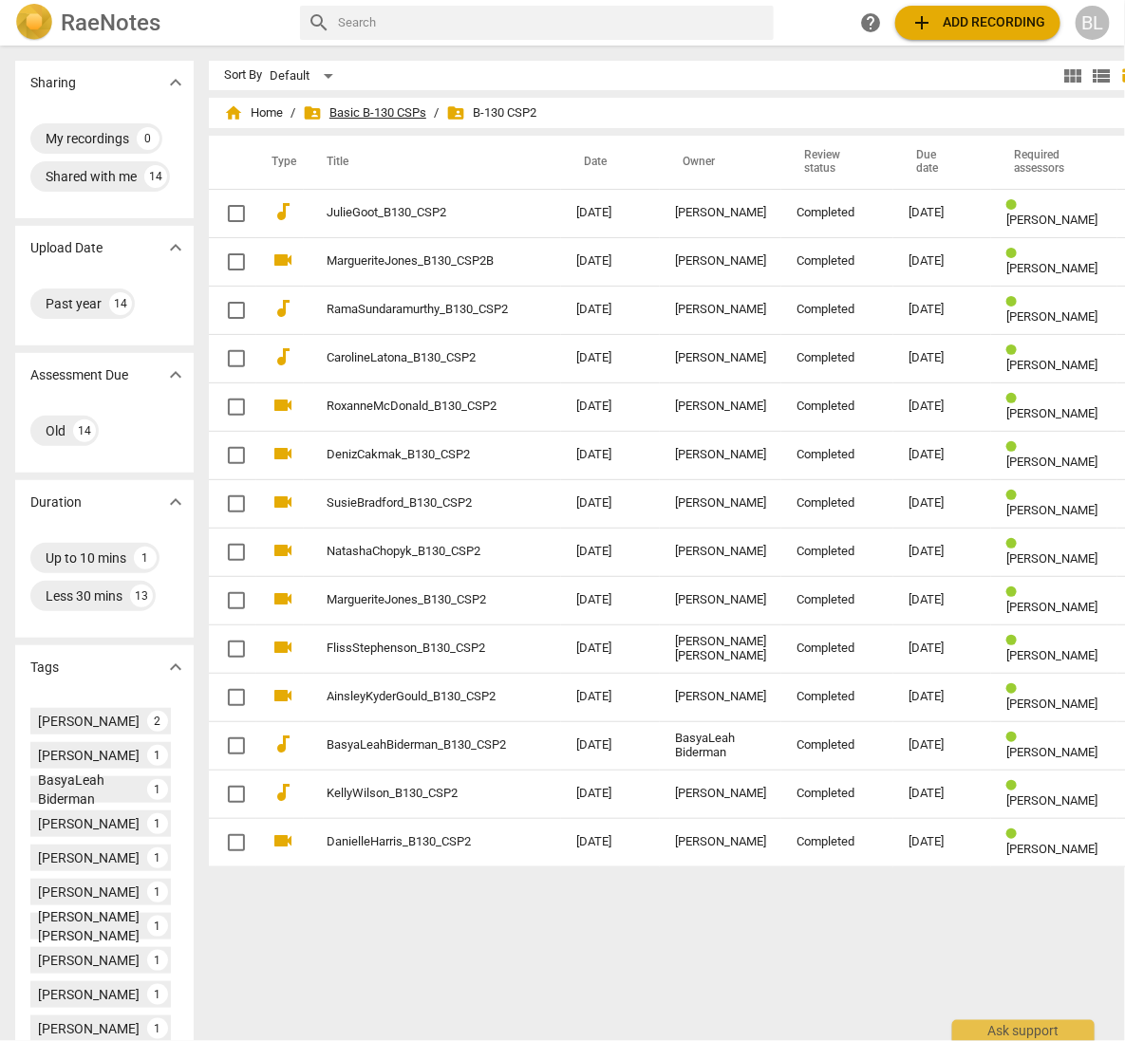
click at [374, 107] on span "folder_shared Basic B-130 CSPs" at bounding box center [364, 112] width 123 height 19
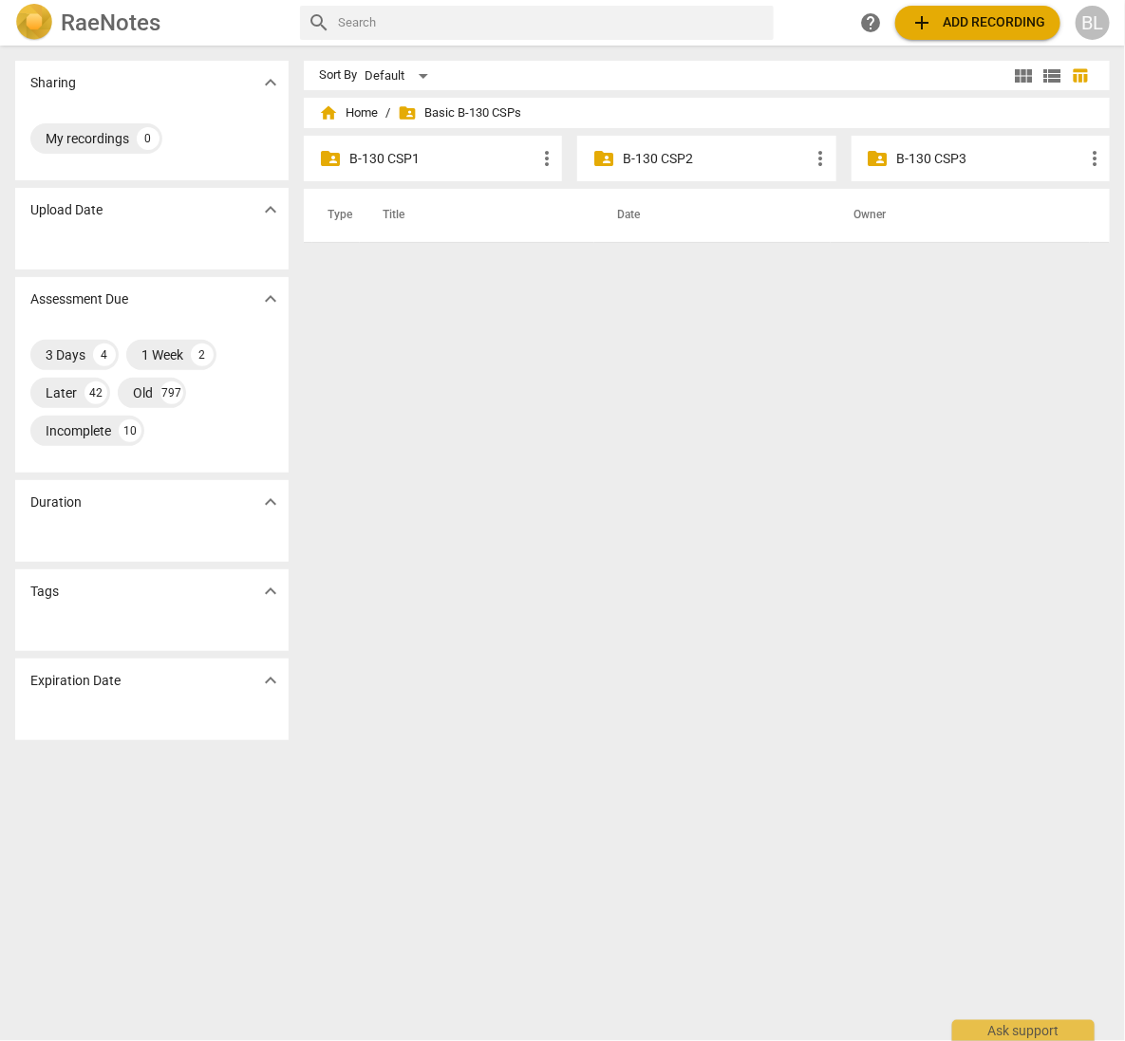
click at [946, 155] on p "B-130 CSP3" at bounding box center [990, 159] width 186 height 20
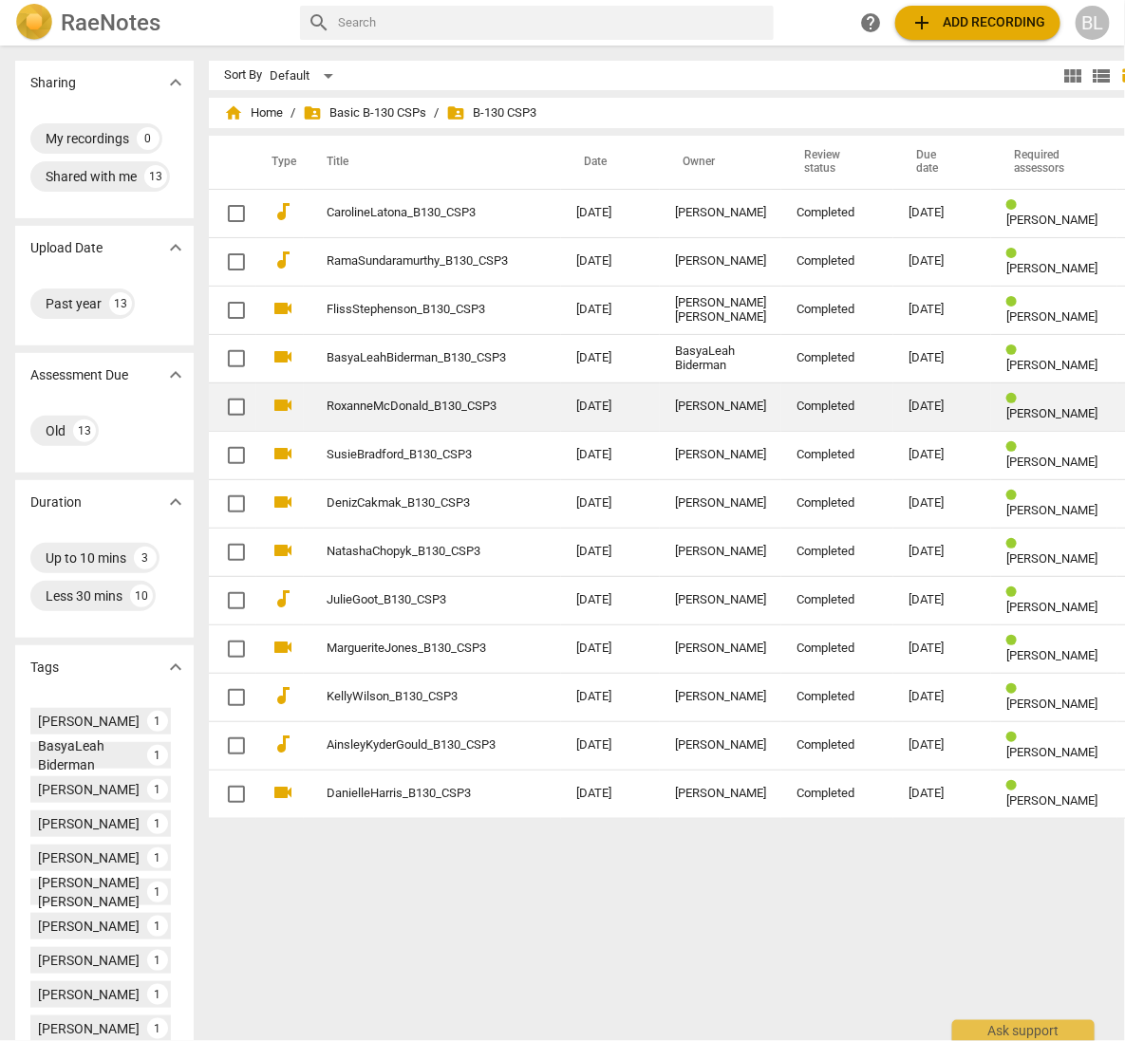
click at [420, 401] on link "RoxanneMcDonald_B130_CSP3" at bounding box center [417, 407] width 181 height 14
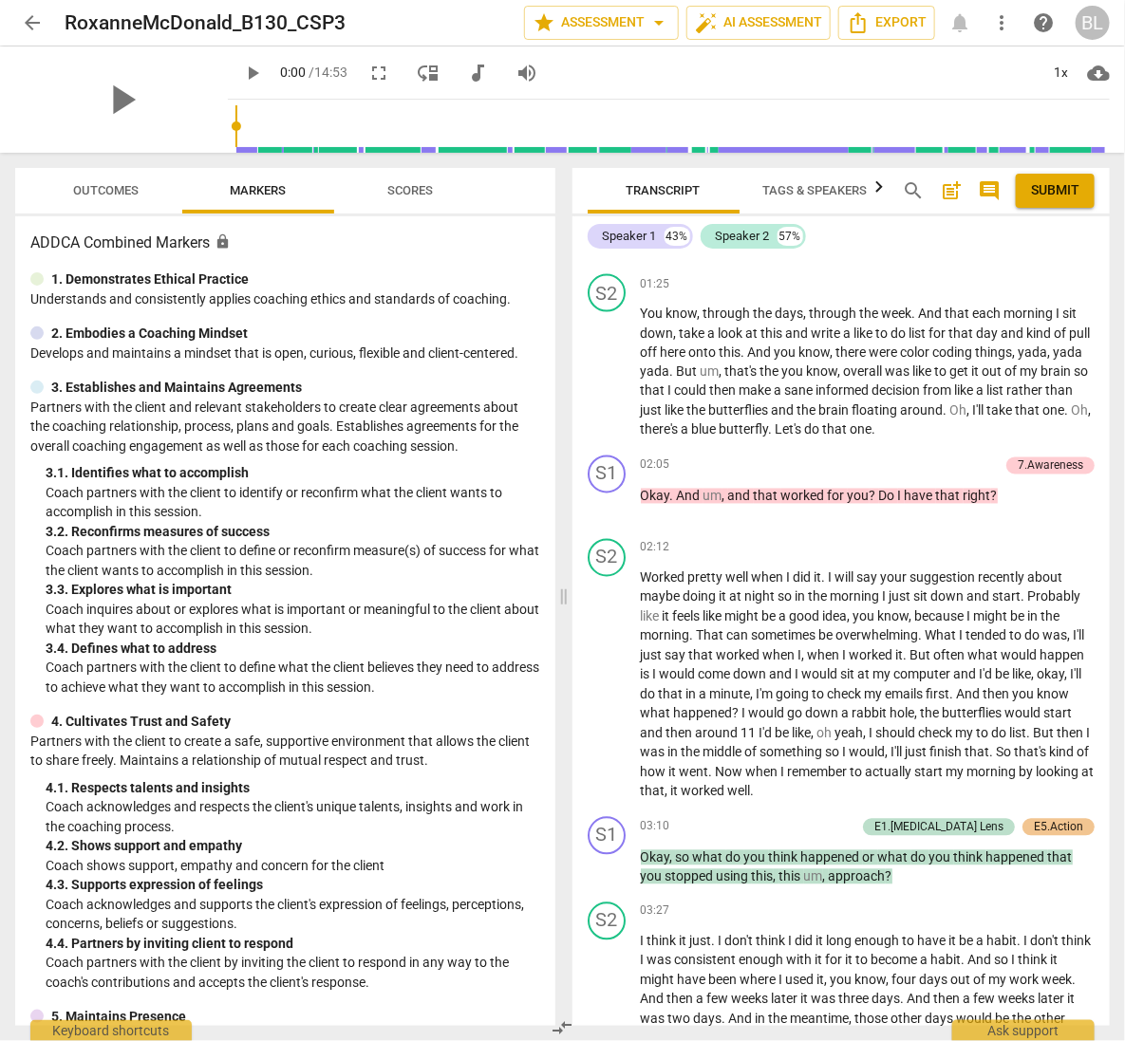
scroll to position [1109, 0]
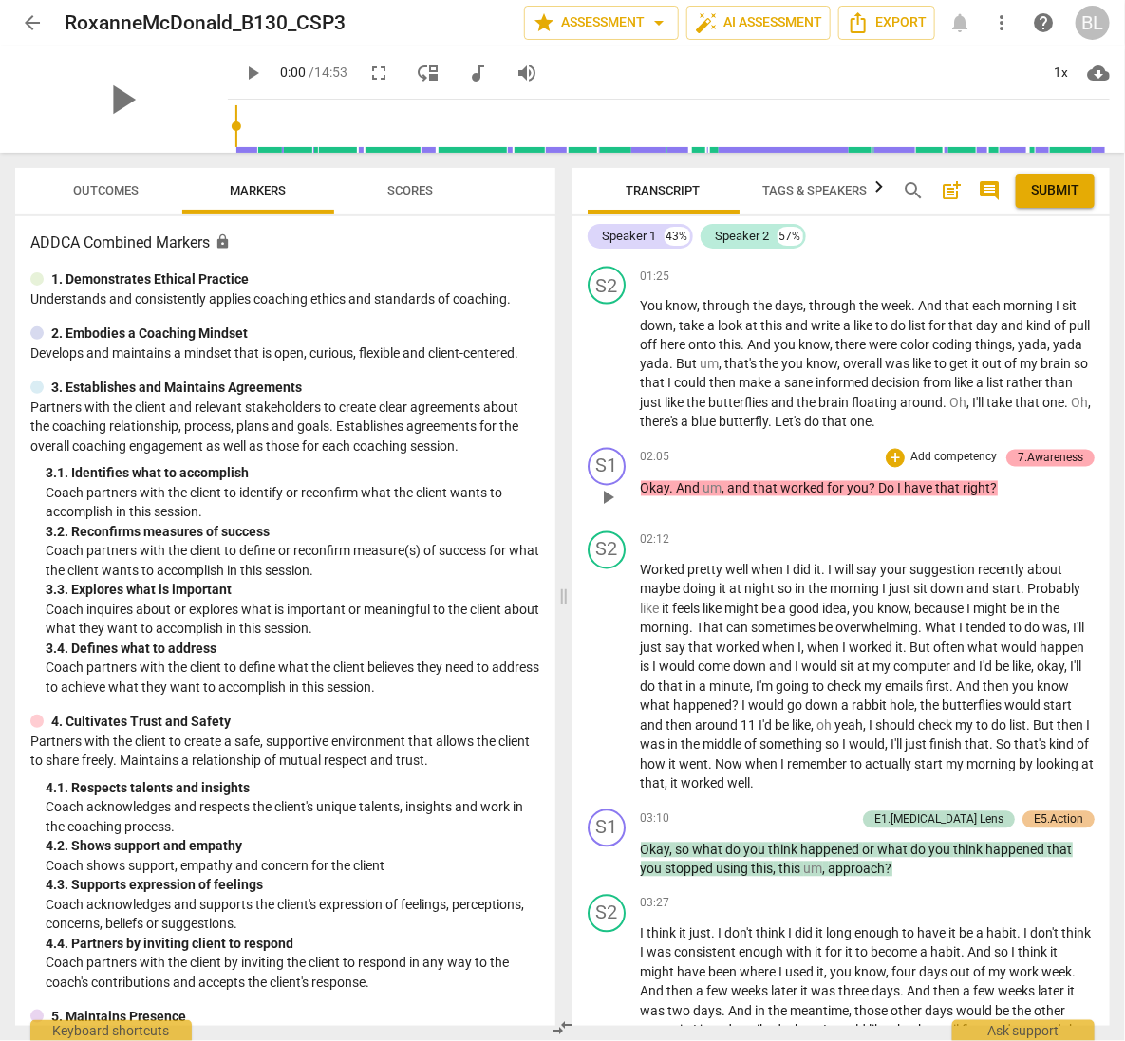
click at [1039, 467] on div "7.Awareness" at bounding box center [1049, 458] width 65 height 17
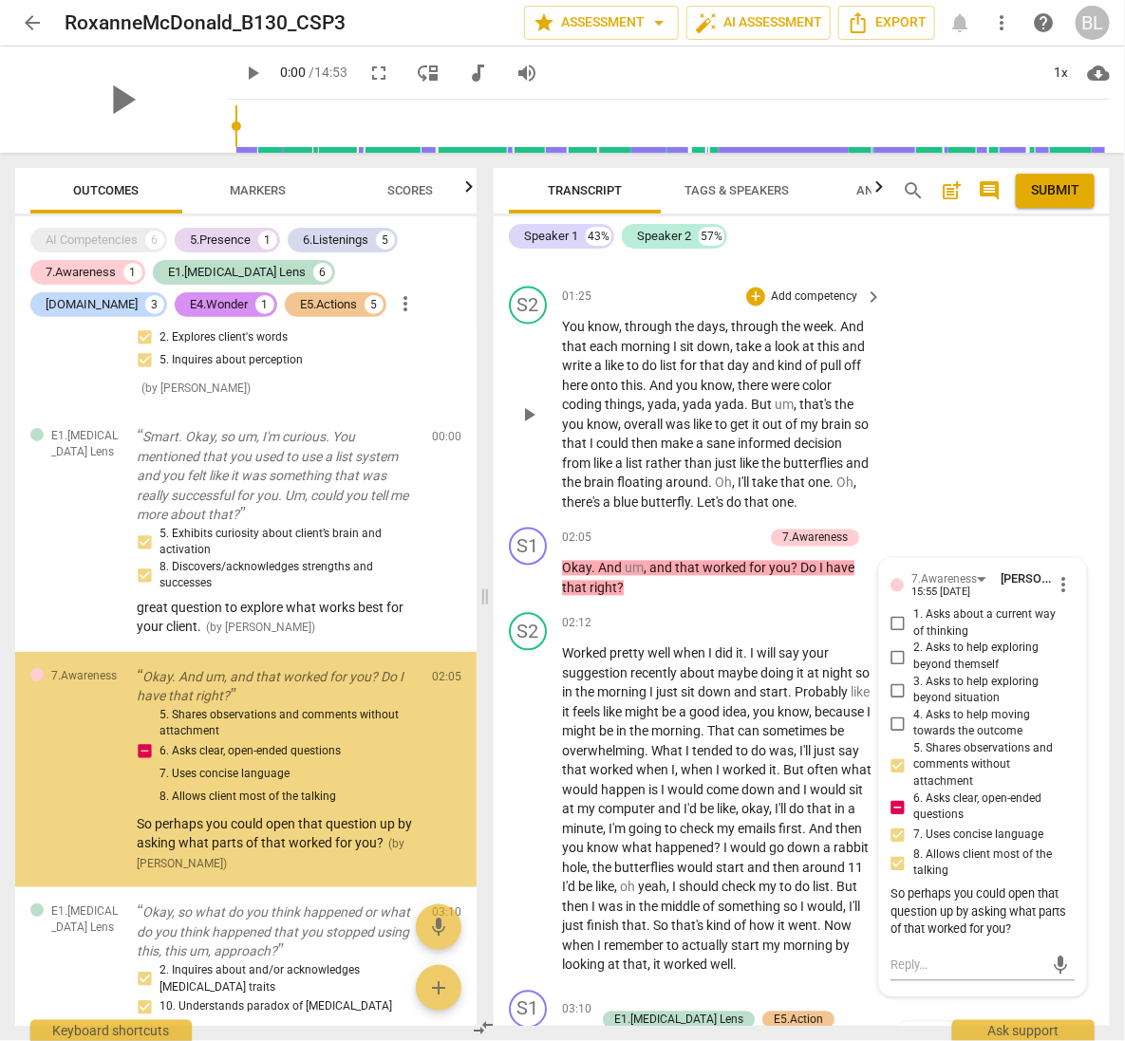
scroll to position [117, 0]
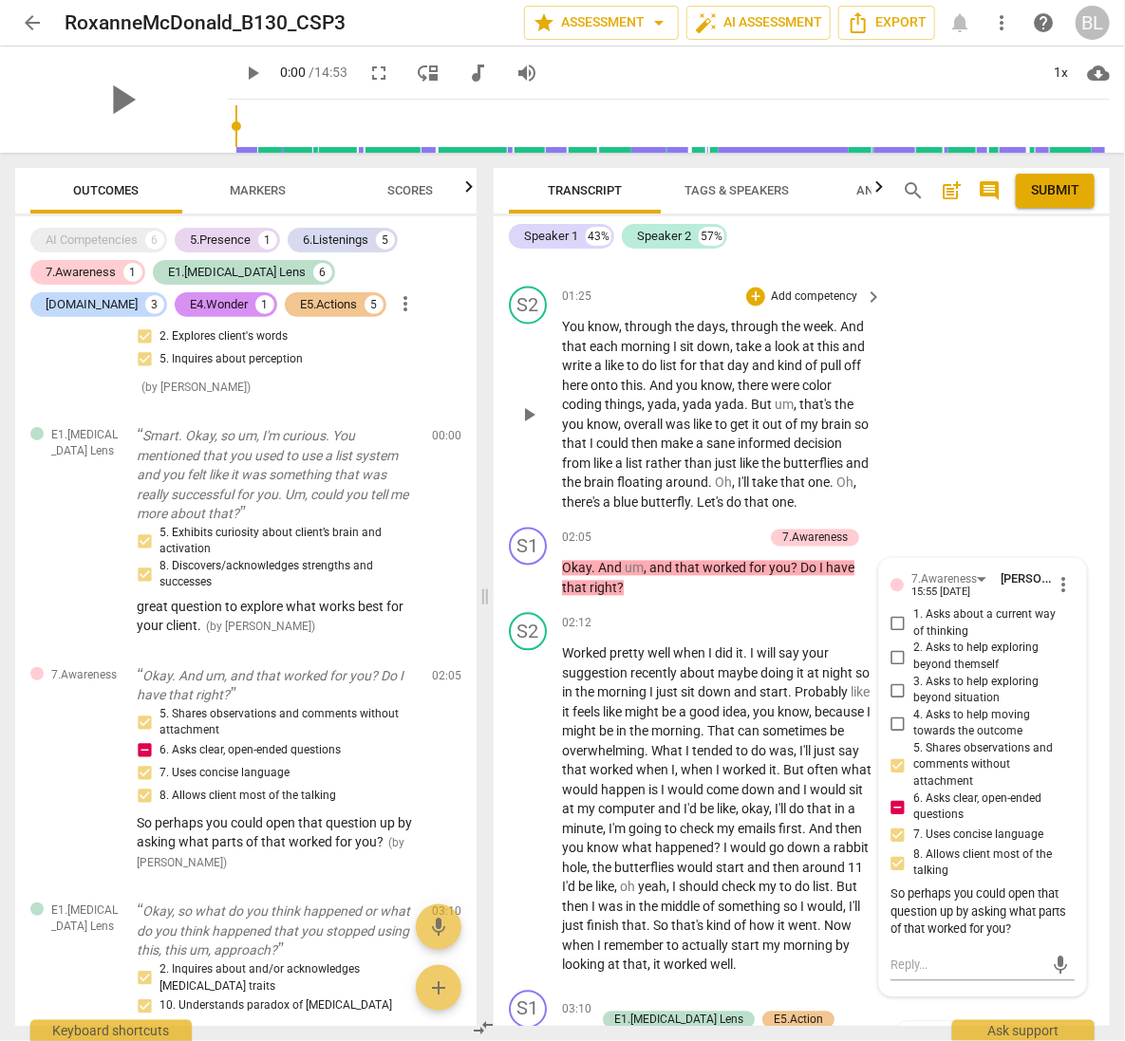
click at [1056, 441] on div "S2 play_arrow pause 01:25 + Add competency keyboard_arrow_right You know , thro…" at bounding box center [802, 399] width 616 height 241
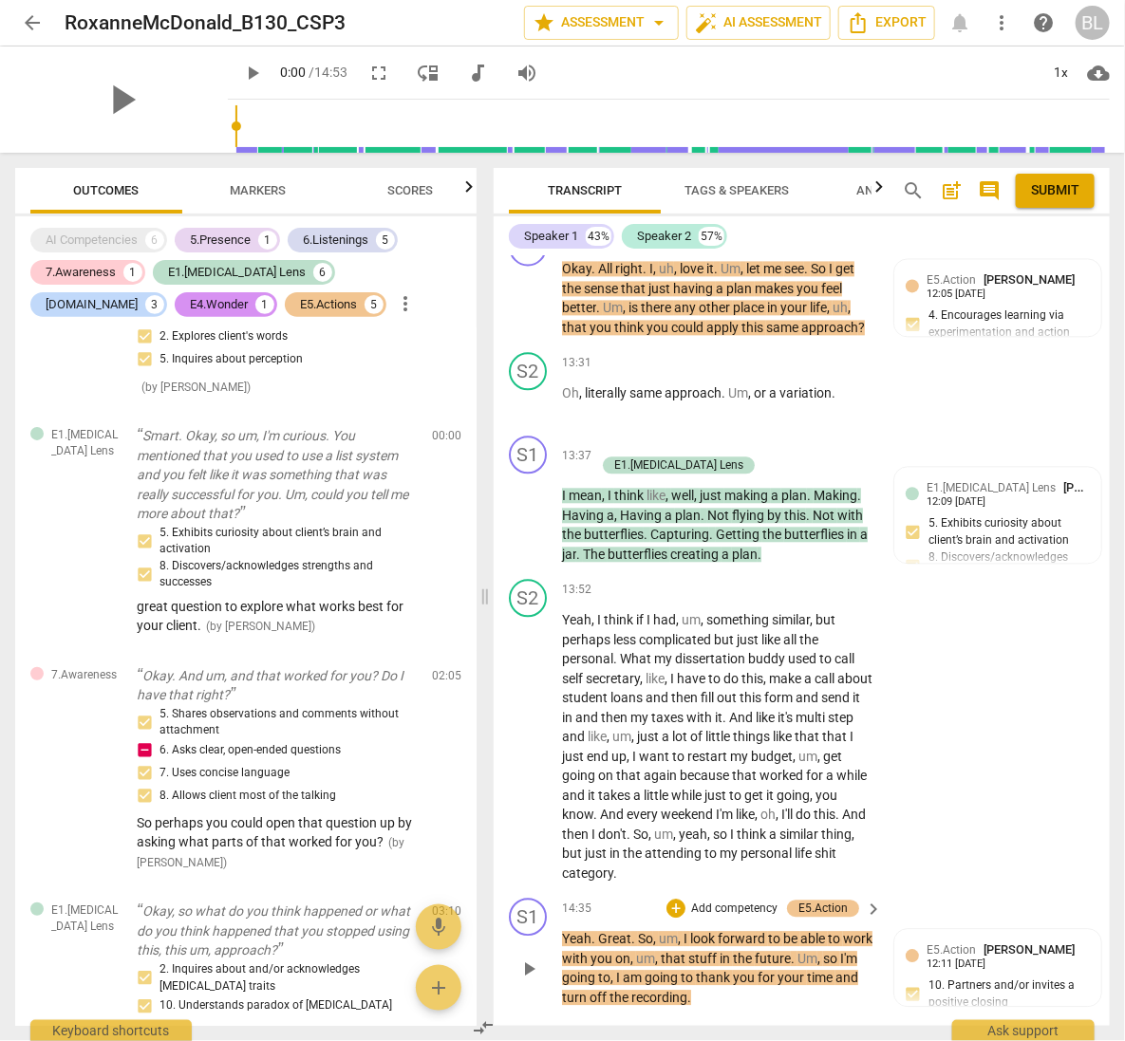
scroll to position [6251, 0]
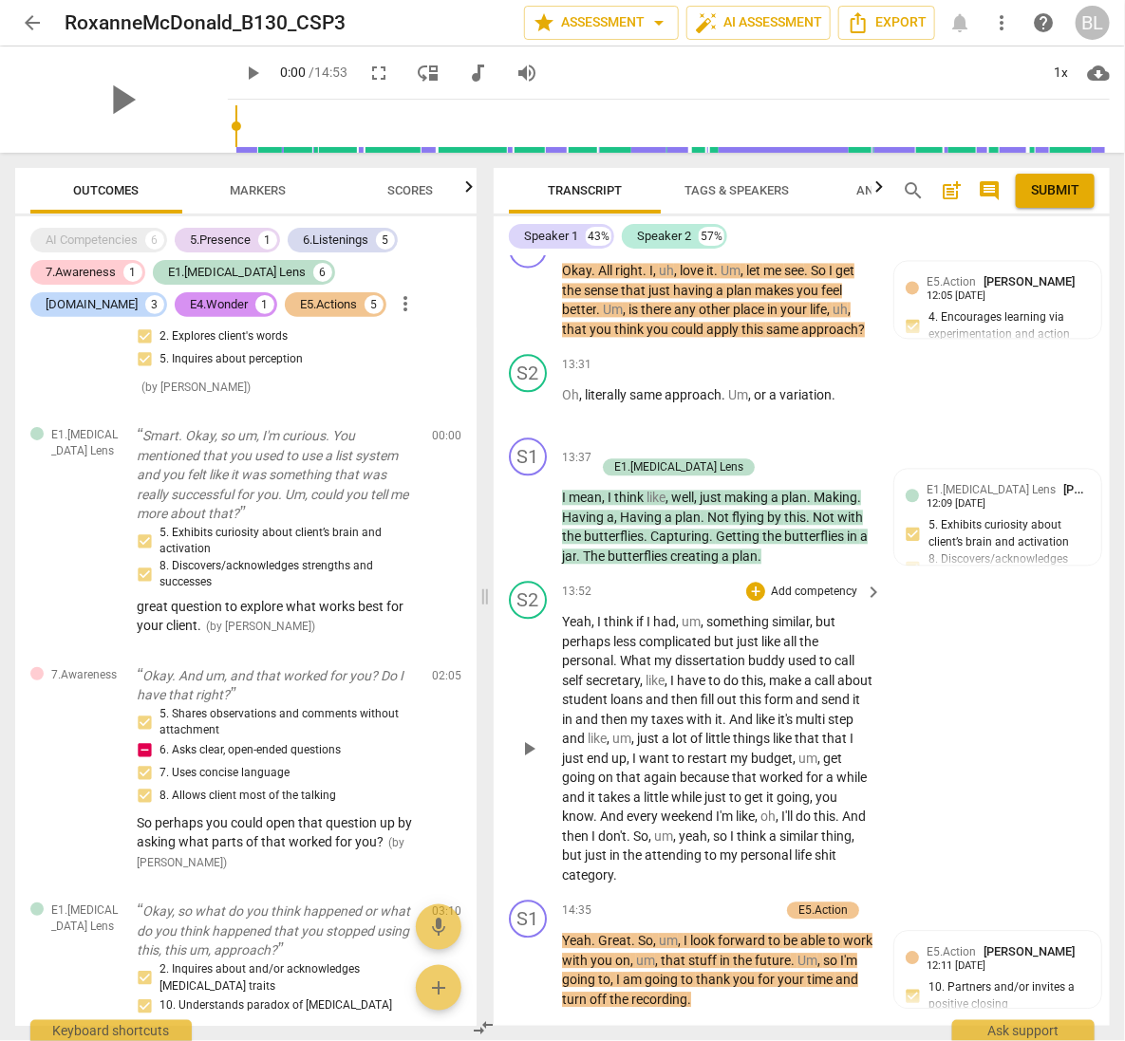
click at [1022, 779] on div "S2 play_arrow pause 13:52 + Add competency keyboard_arrow_right Yeah , I think …" at bounding box center [802, 733] width 616 height 319
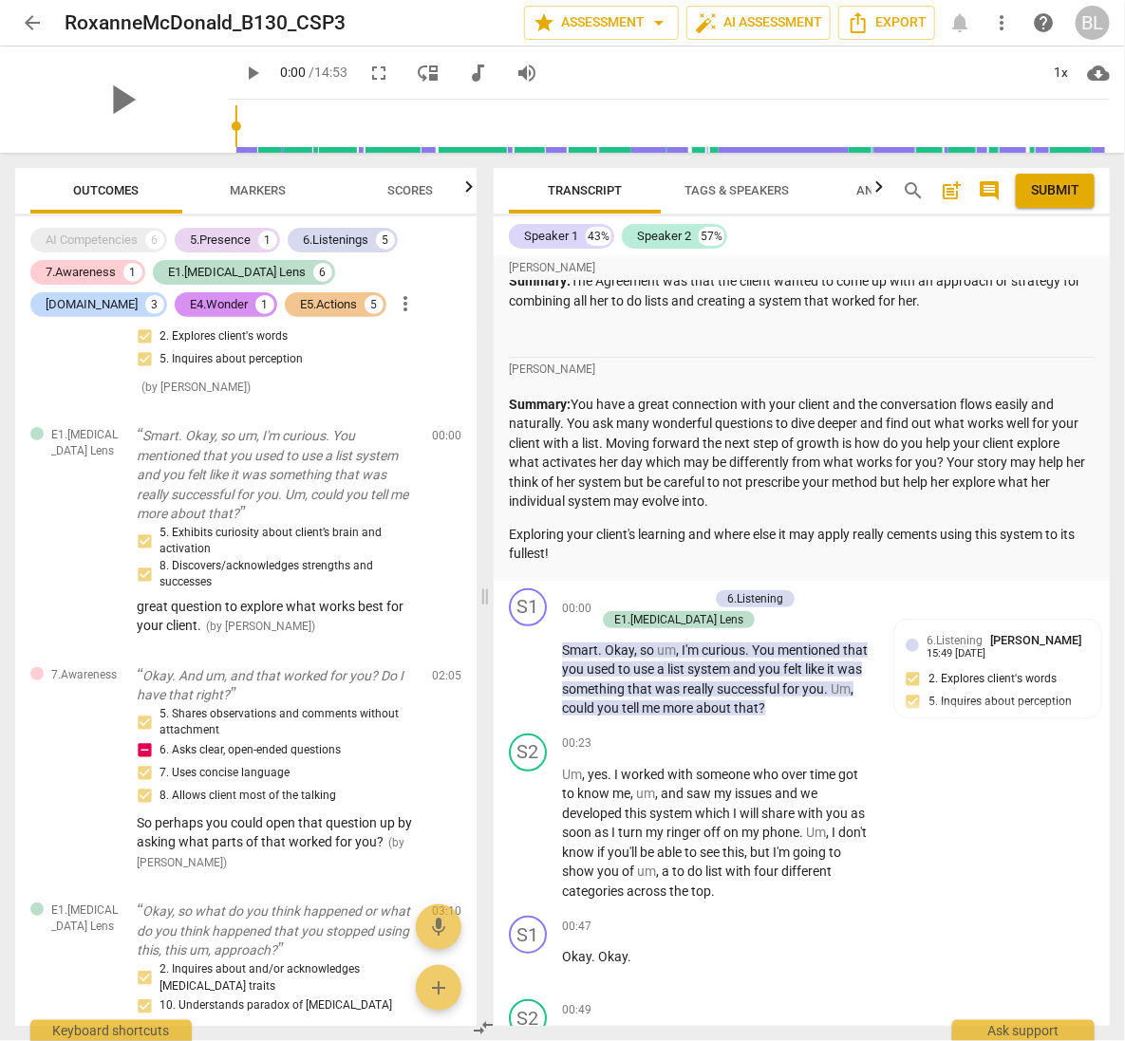
scroll to position [0, 0]
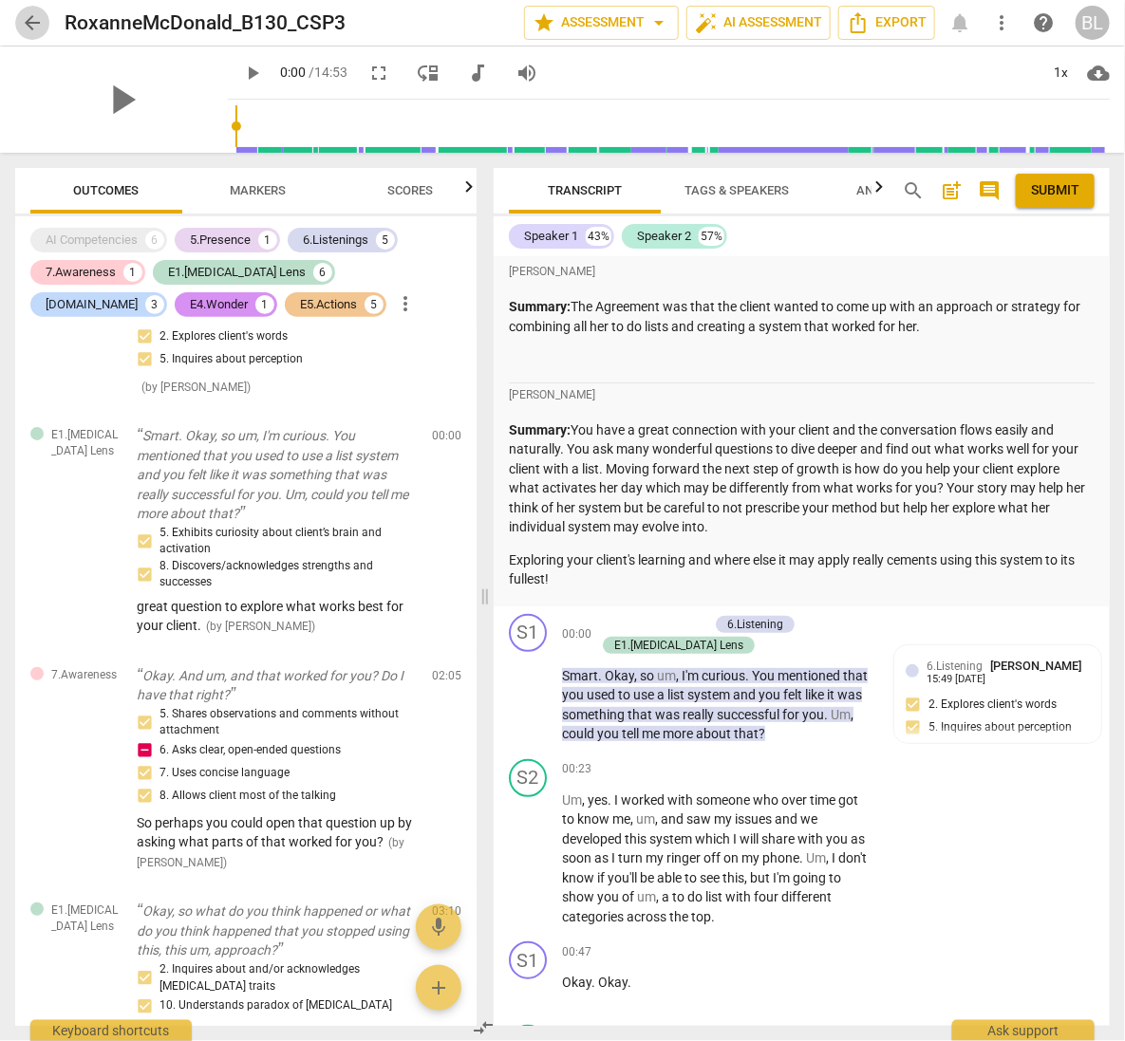
click at [29, 22] on span "arrow_back" at bounding box center [32, 22] width 23 height 23
